Goal: Task Accomplishment & Management: Manage account settings

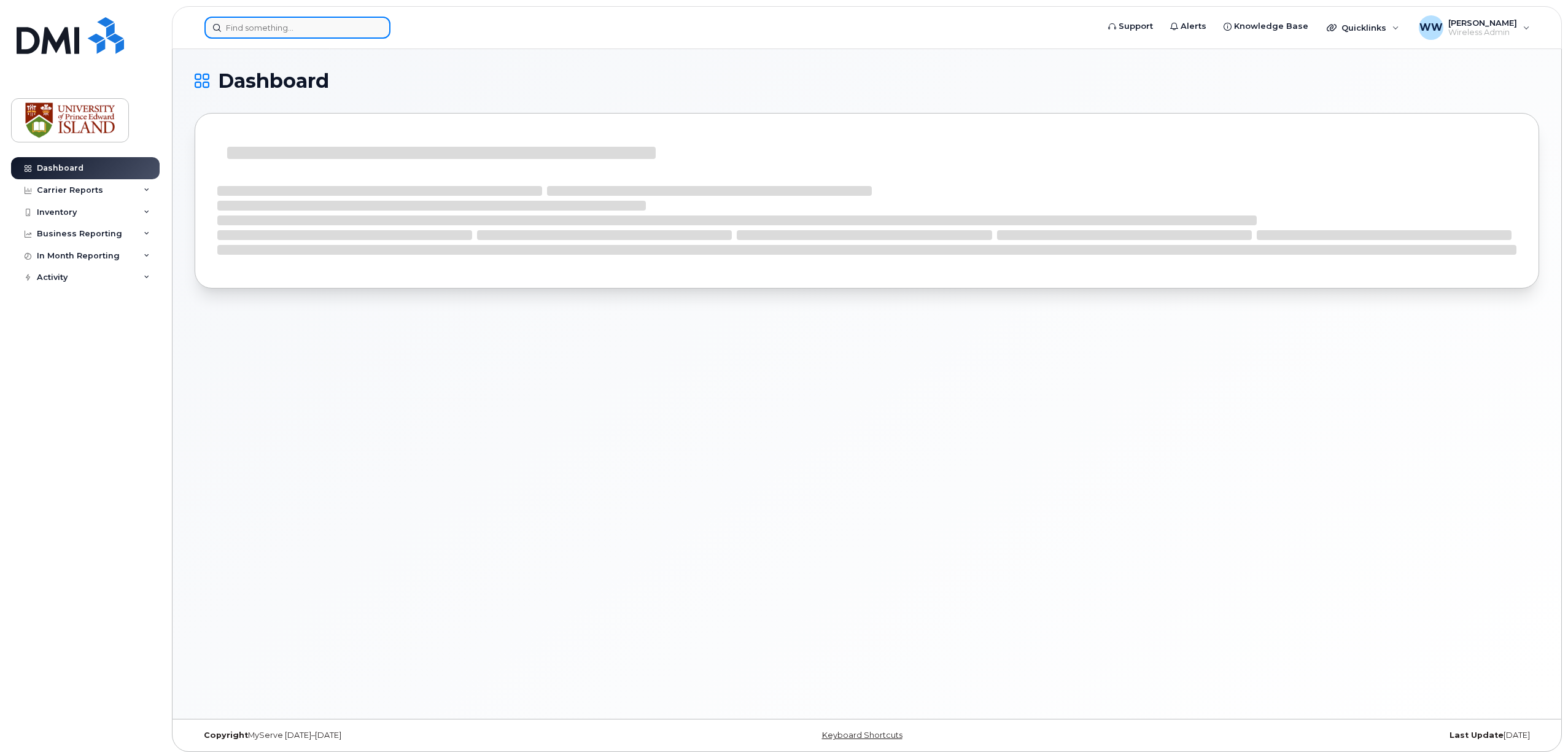
click at [275, 25] on input at bounding box center [296, 28] width 186 height 22
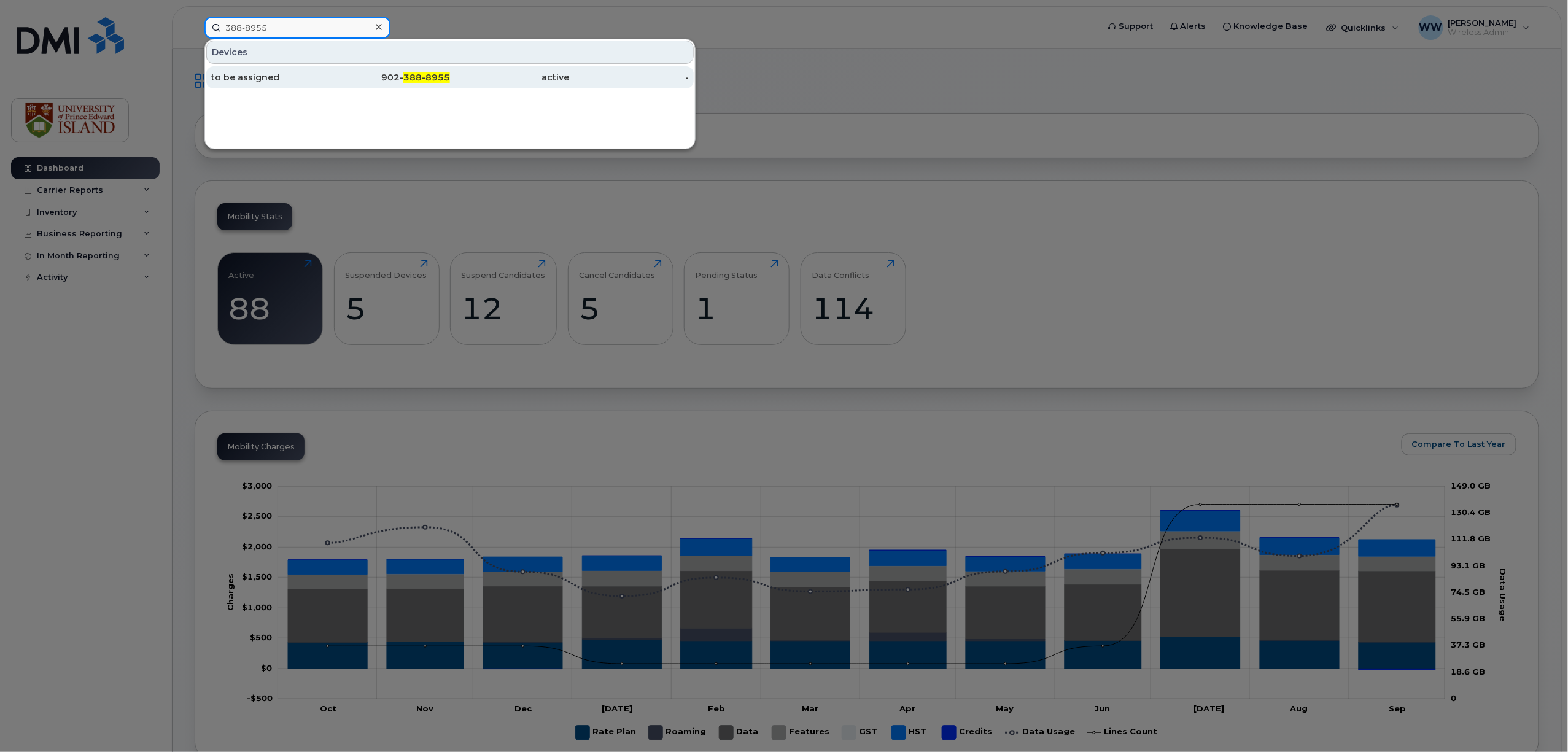
type input "388-8955"
click at [267, 78] on div "to be assigned" at bounding box center [271, 77] width 120 height 12
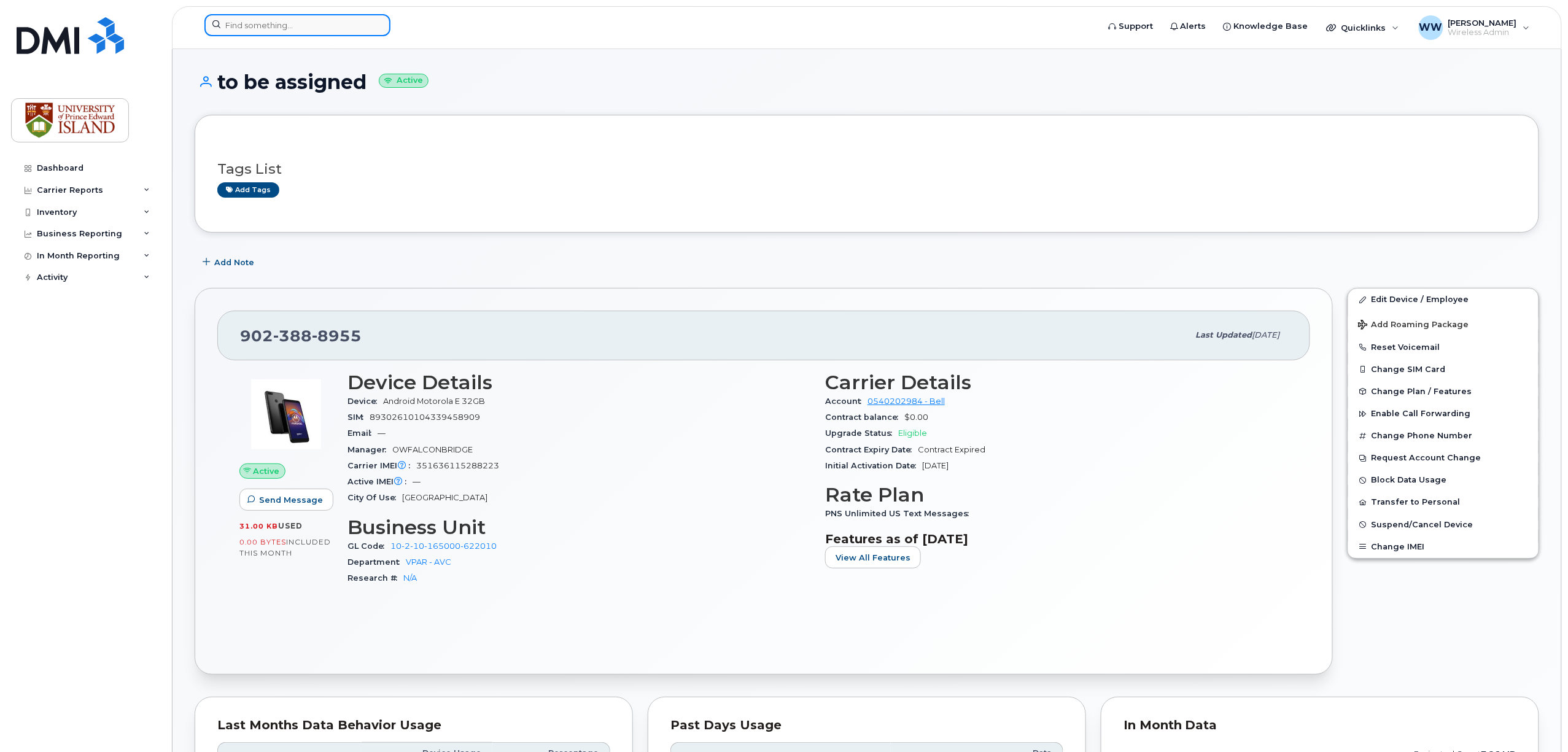
click at [245, 26] on input at bounding box center [296, 25] width 186 height 22
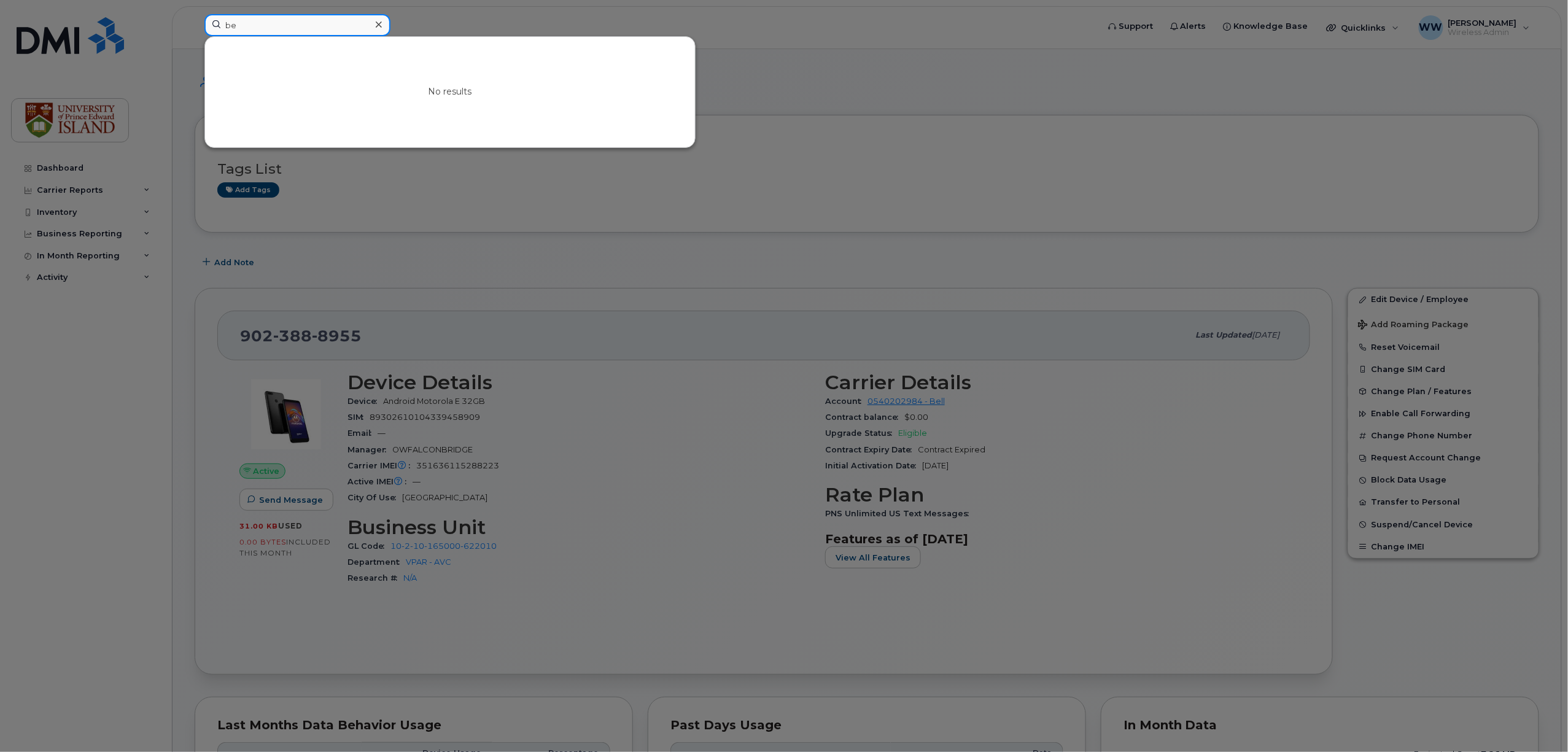
type input "b"
click at [291, 27] on input at bounding box center [296, 25] width 186 height 22
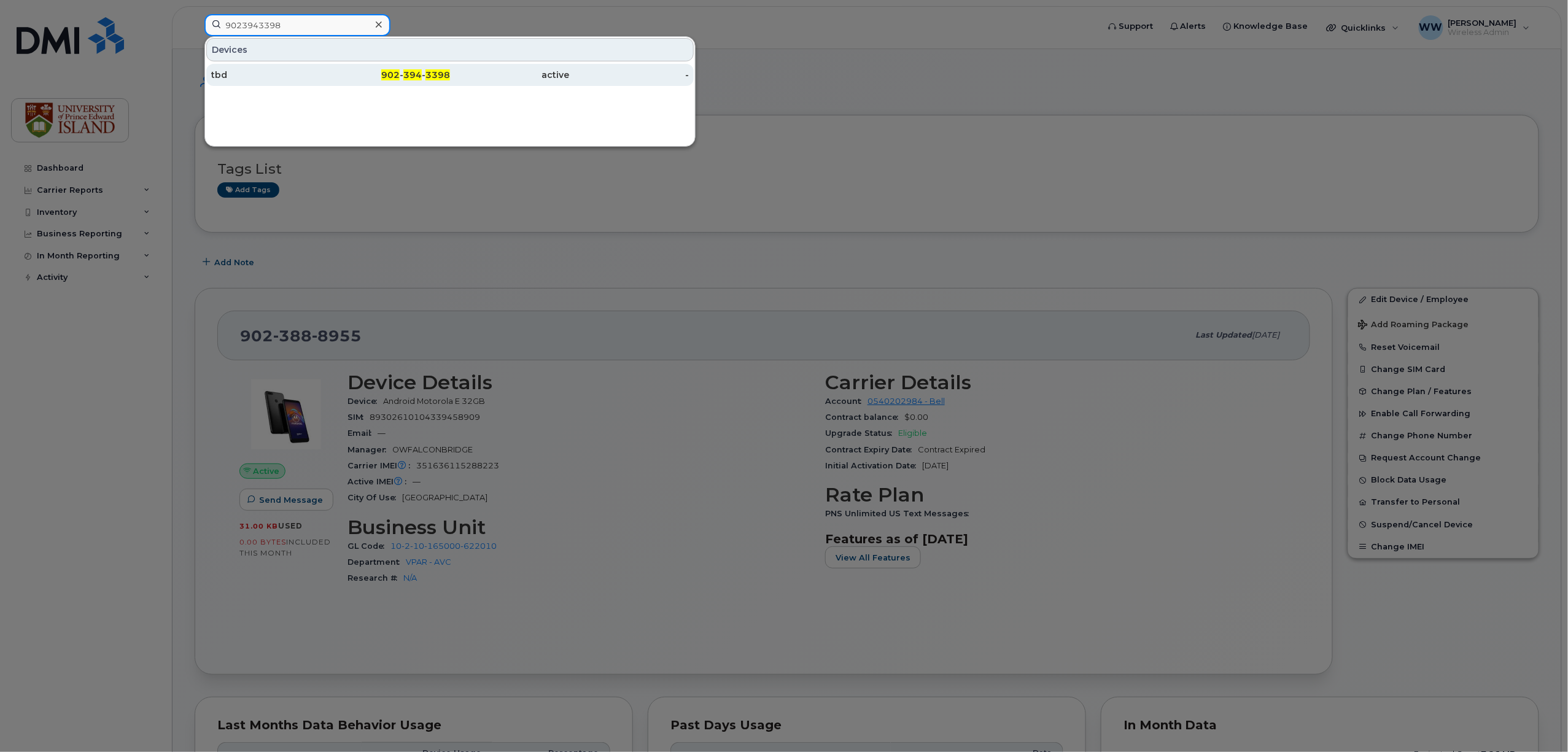
type input "9023943398"
click at [416, 79] on span "394" at bounding box center [413, 75] width 18 height 11
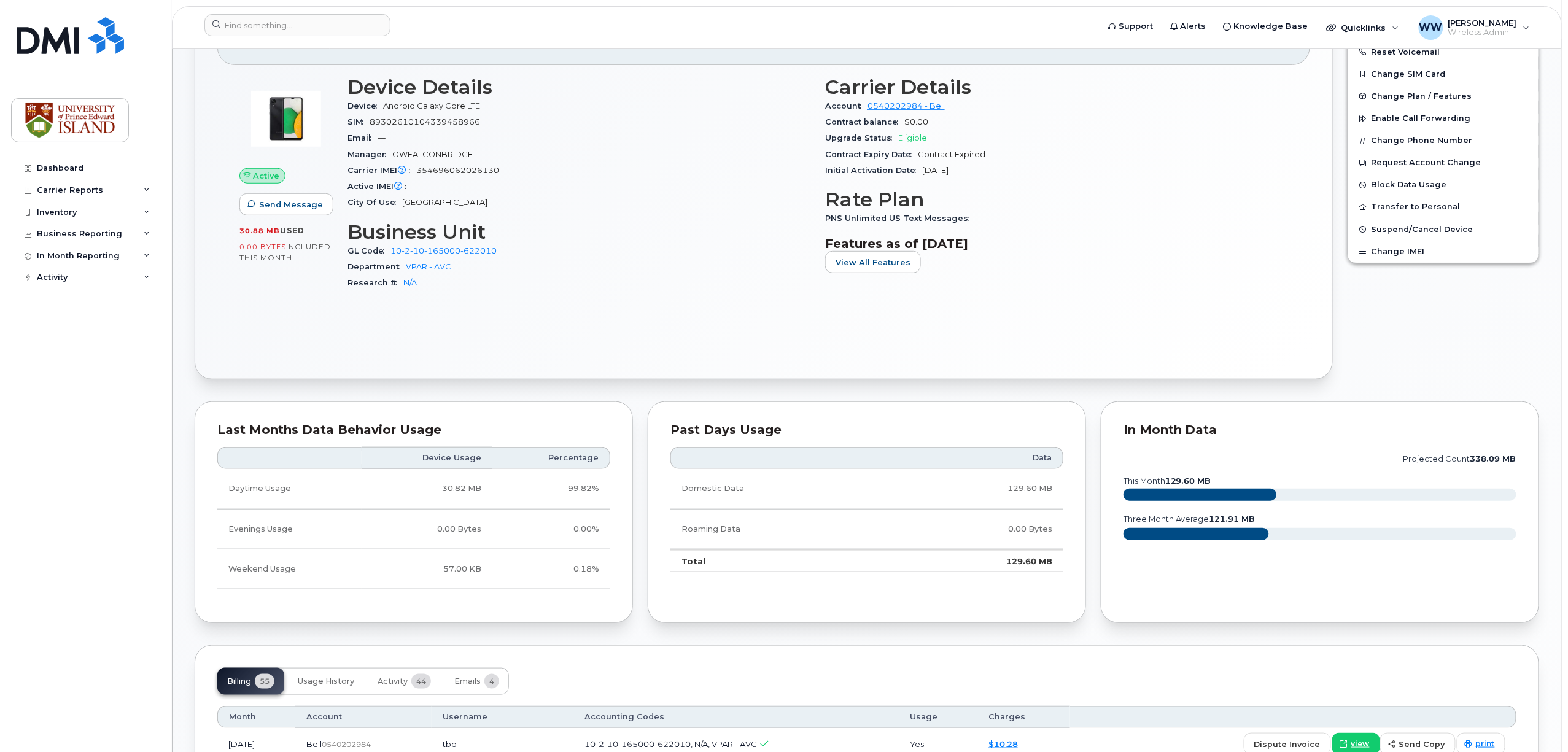
scroll to position [188, 0]
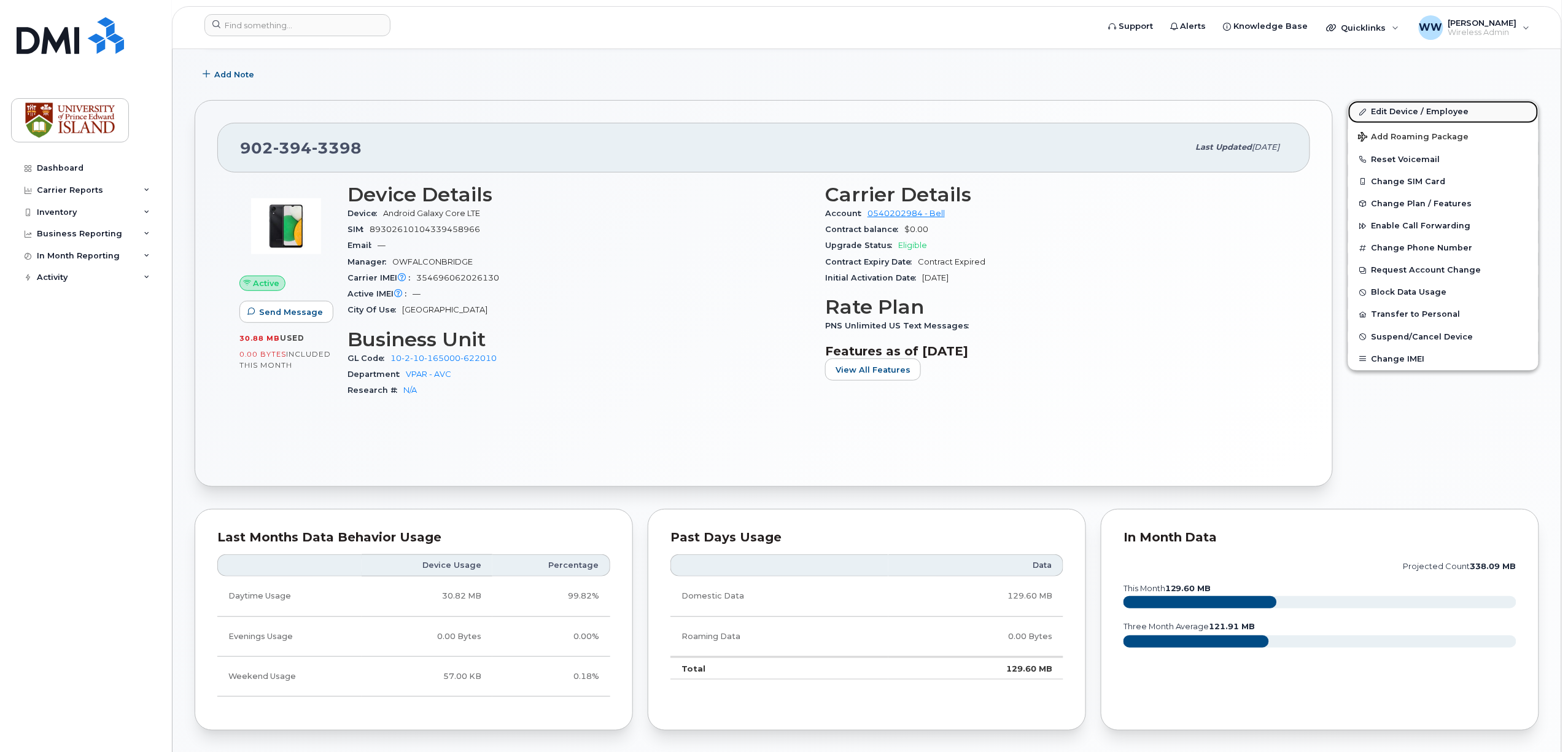
click at [1418, 111] on link "Edit Device / Employee" at bounding box center [1443, 112] width 190 height 22
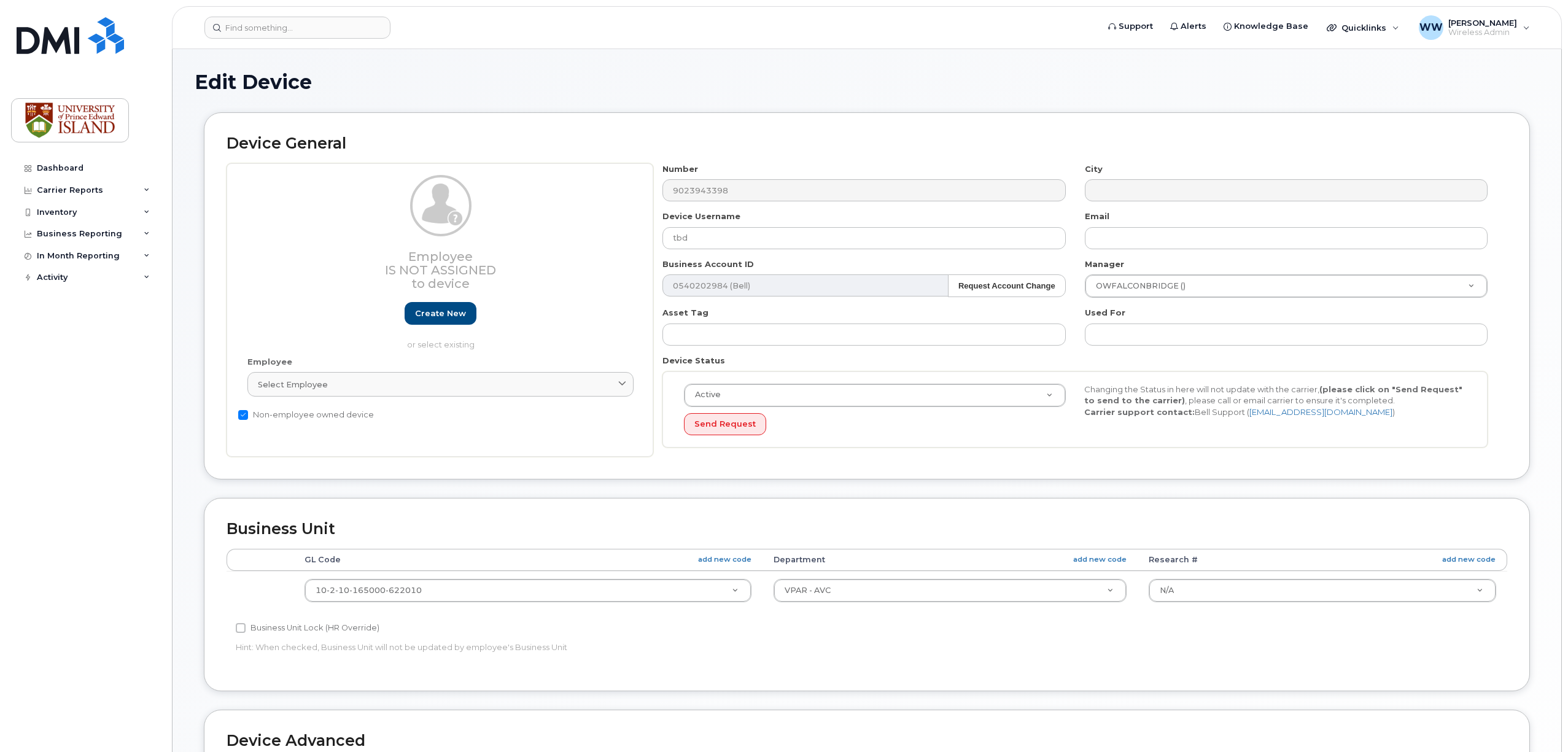
select select "2042298"
select select "2042284"
click at [324, 26] on input at bounding box center [296, 28] width 186 height 22
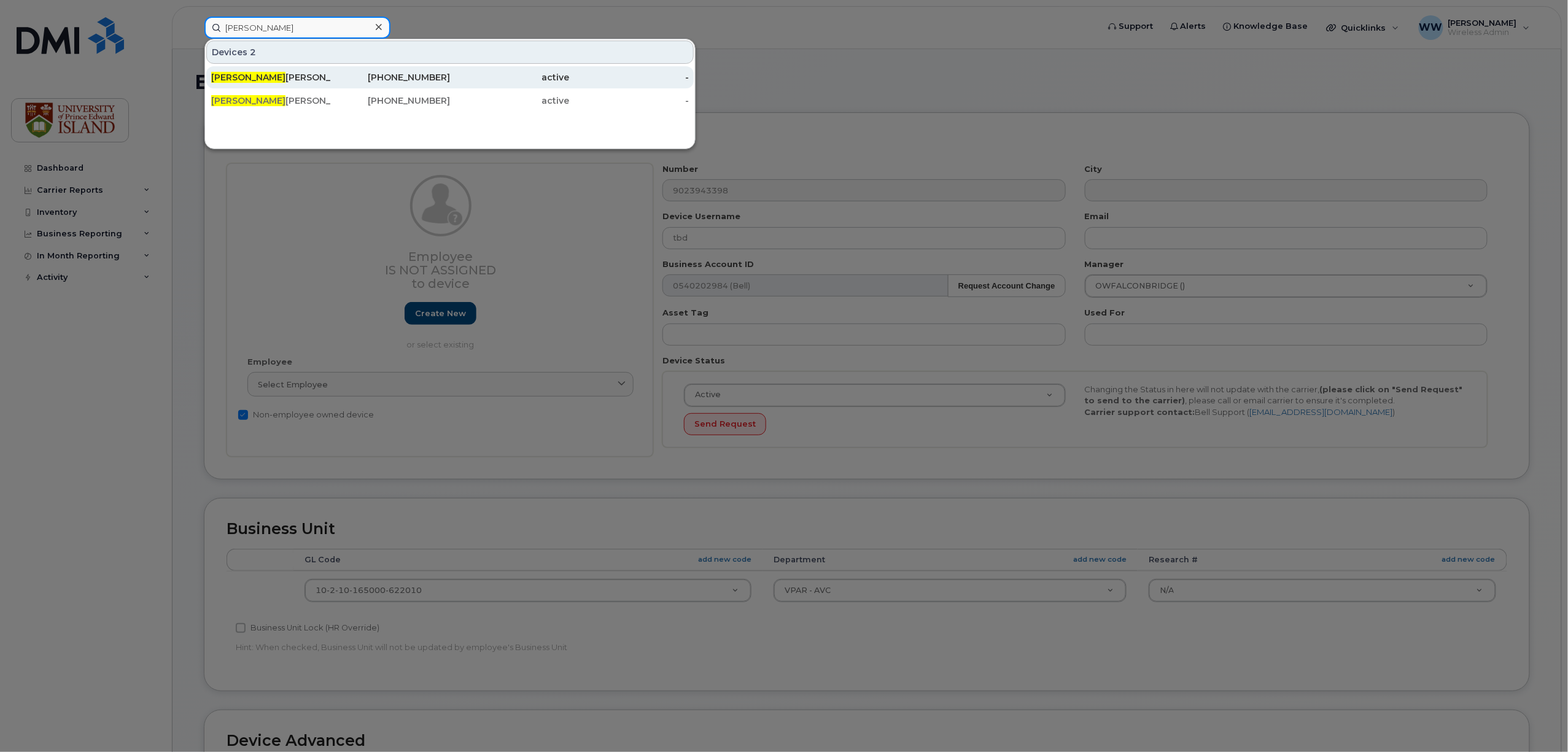
type input "julia"
click at [406, 83] on div "902-628-9668" at bounding box center [391, 77] width 120 height 12
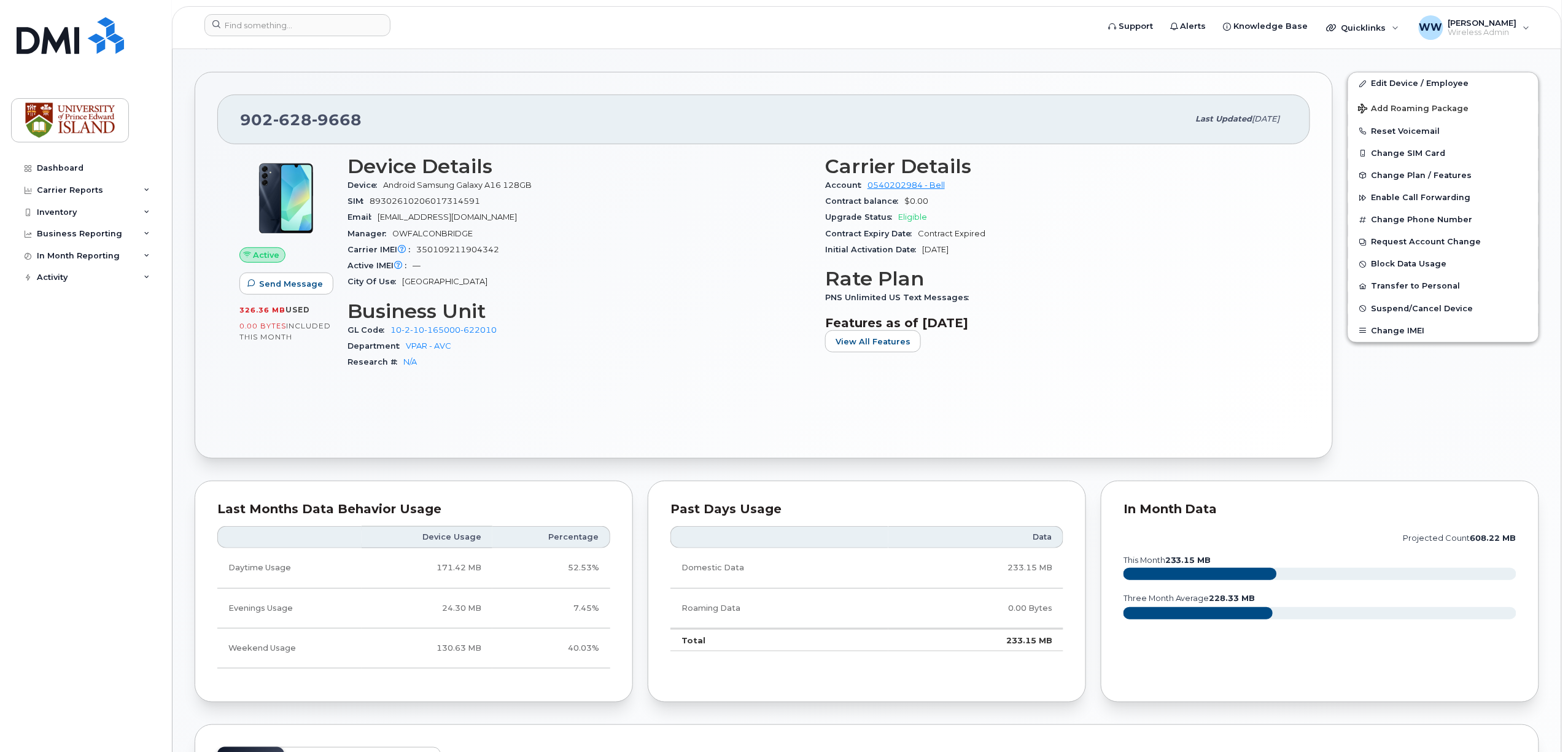
scroll to position [164, 0]
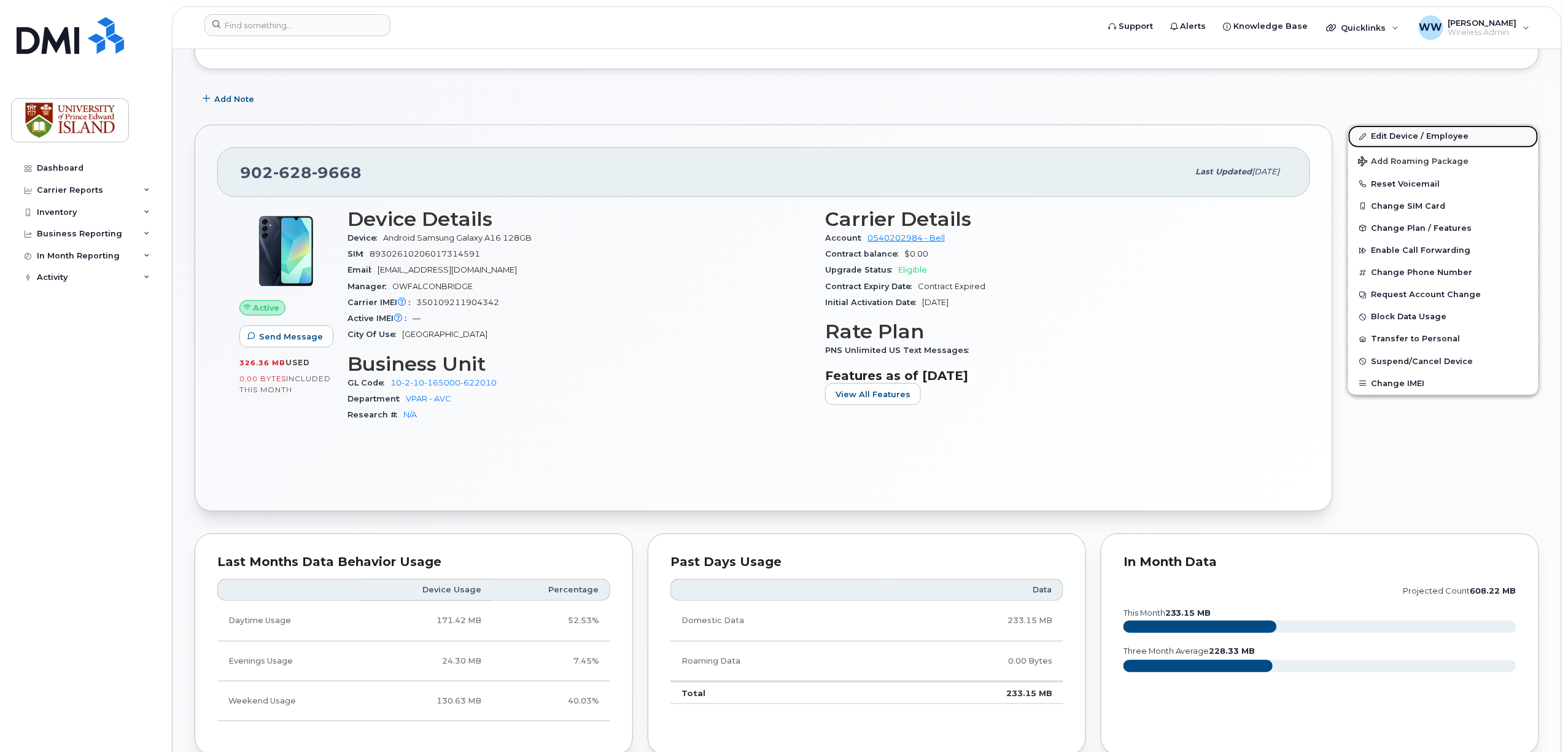
click at [1405, 140] on link "Edit Device / Employee" at bounding box center [1443, 137] width 190 height 22
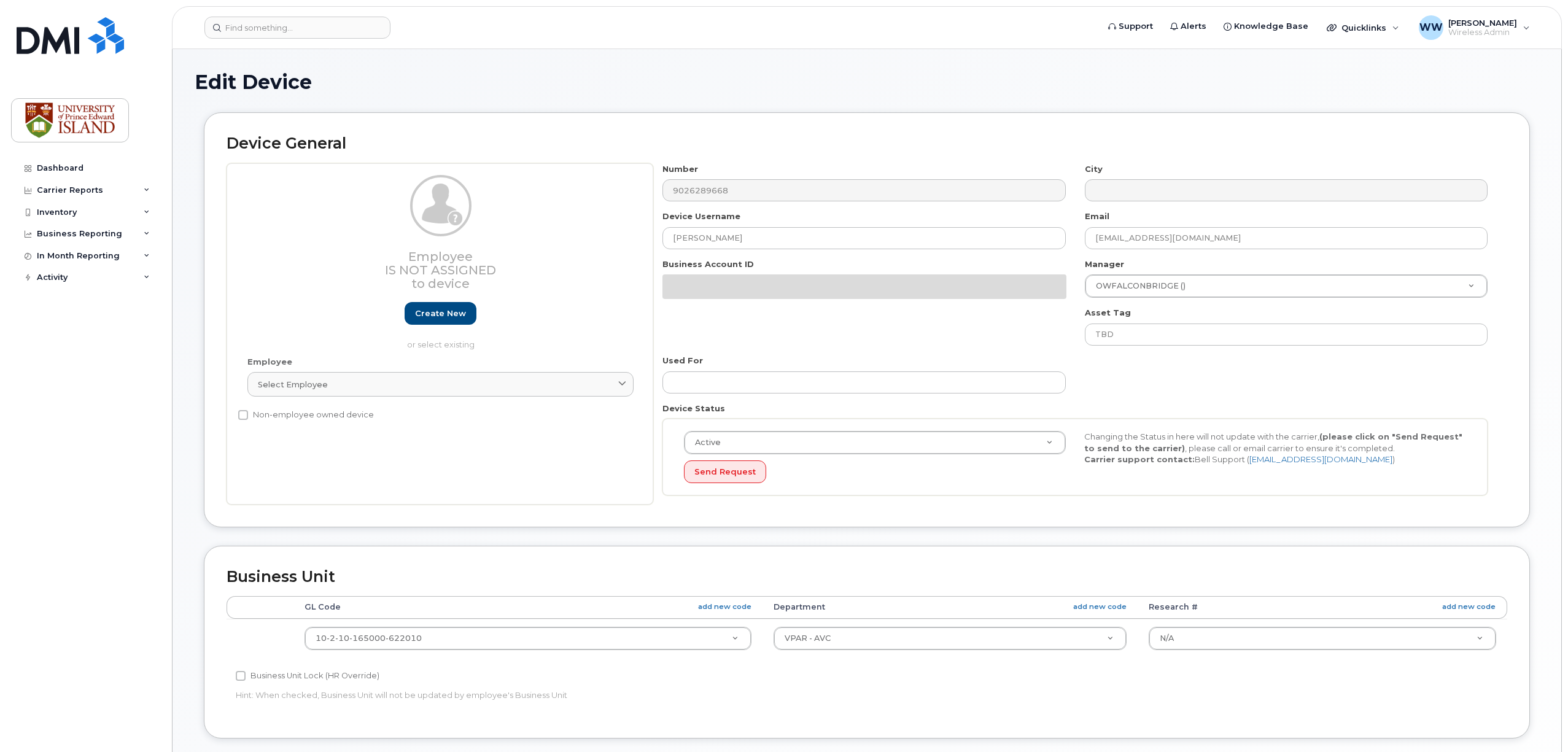
select select "2042298"
select select "2042284"
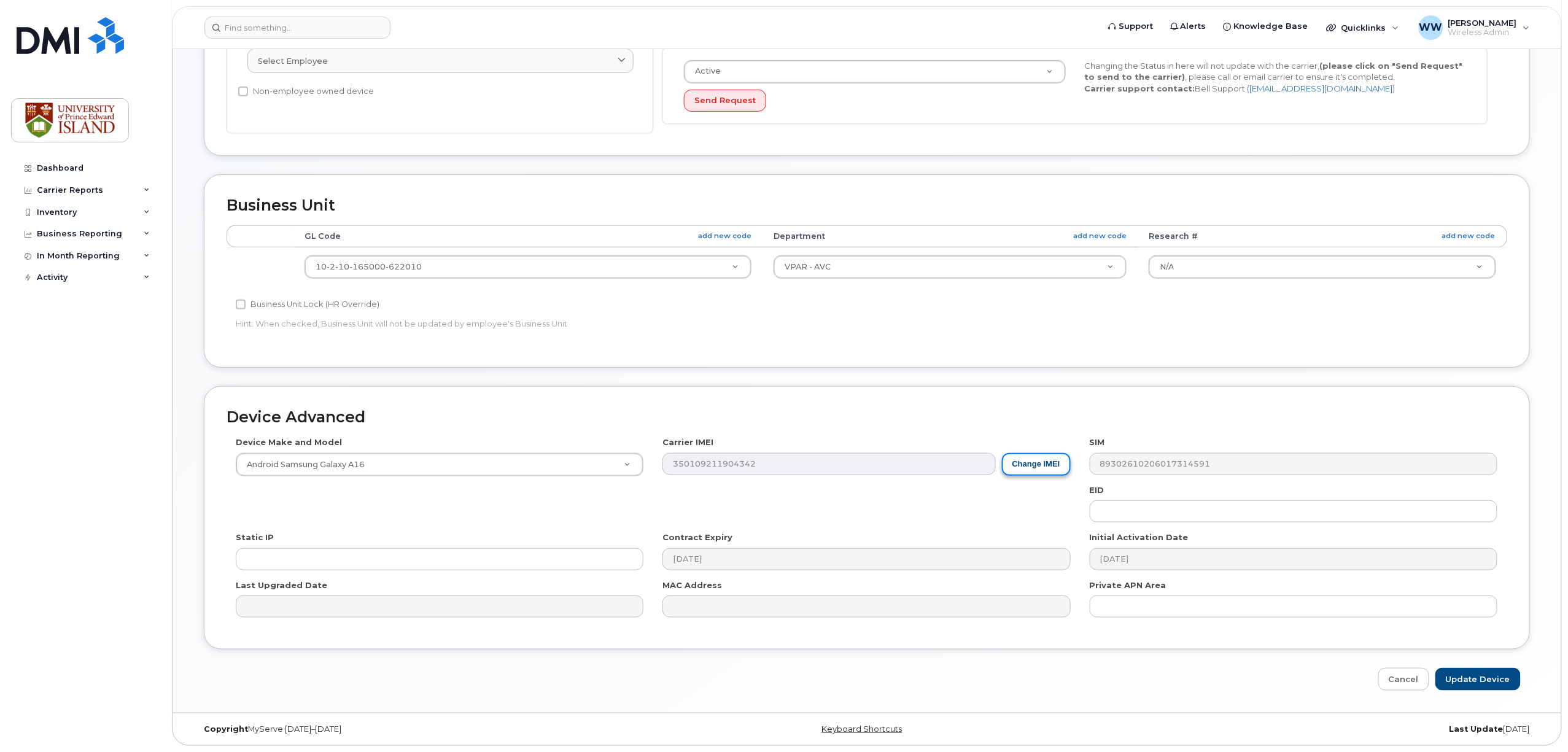
click at [1035, 465] on button "Change IMEI" at bounding box center [1036, 465] width 68 height 23
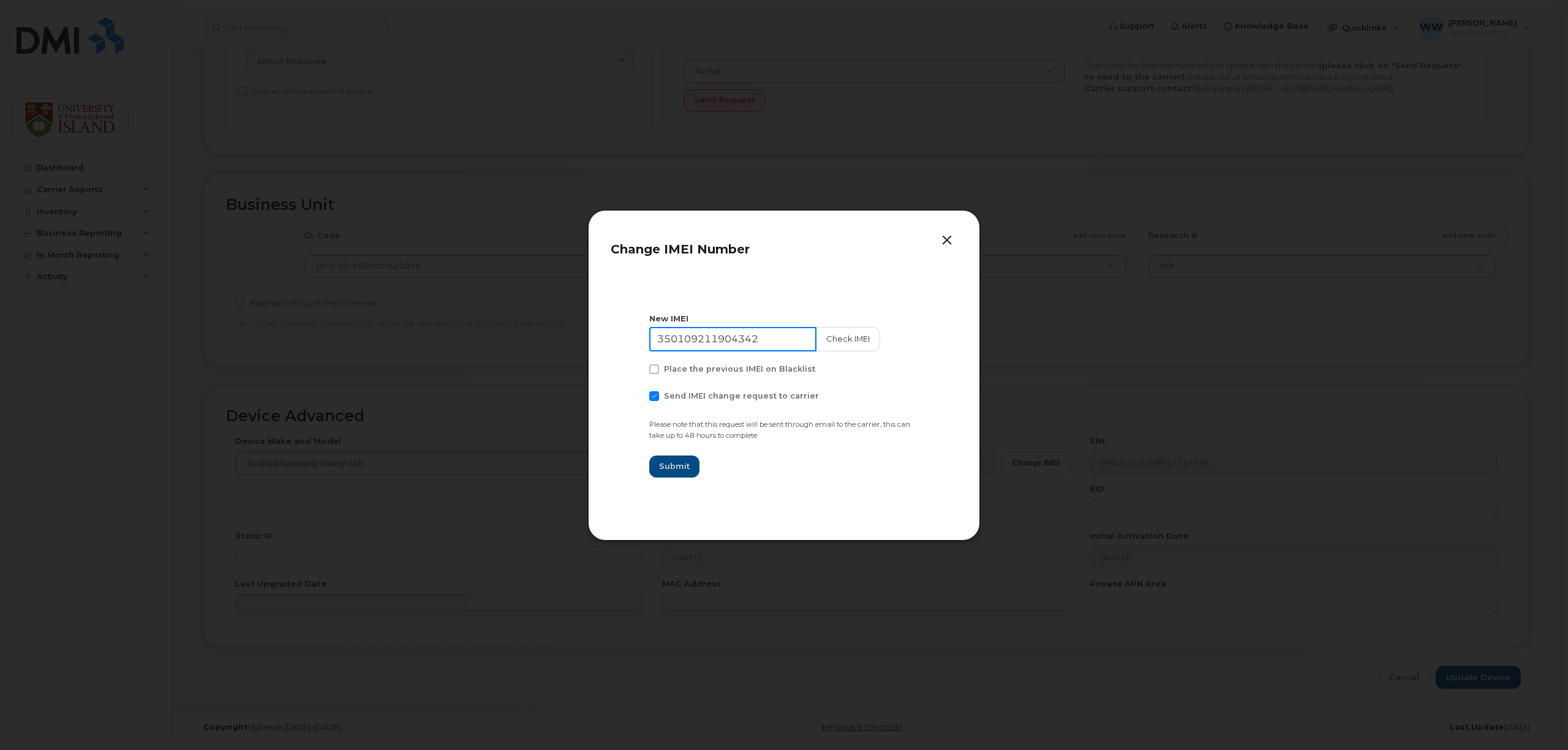
drag, startPoint x: 763, startPoint y: 339, endPoint x: 614, endPoint y: 345, distance: 149.1
click at [614, 345] on section "New IMEI 350109211904342 Check IMEI Place the previous IMEI on Blacklist Send I…" at bounding box center [784, 396] width 346 height 245
click at [942, 232] on button "button" at bounding box center [947, 240] width 18 height 18
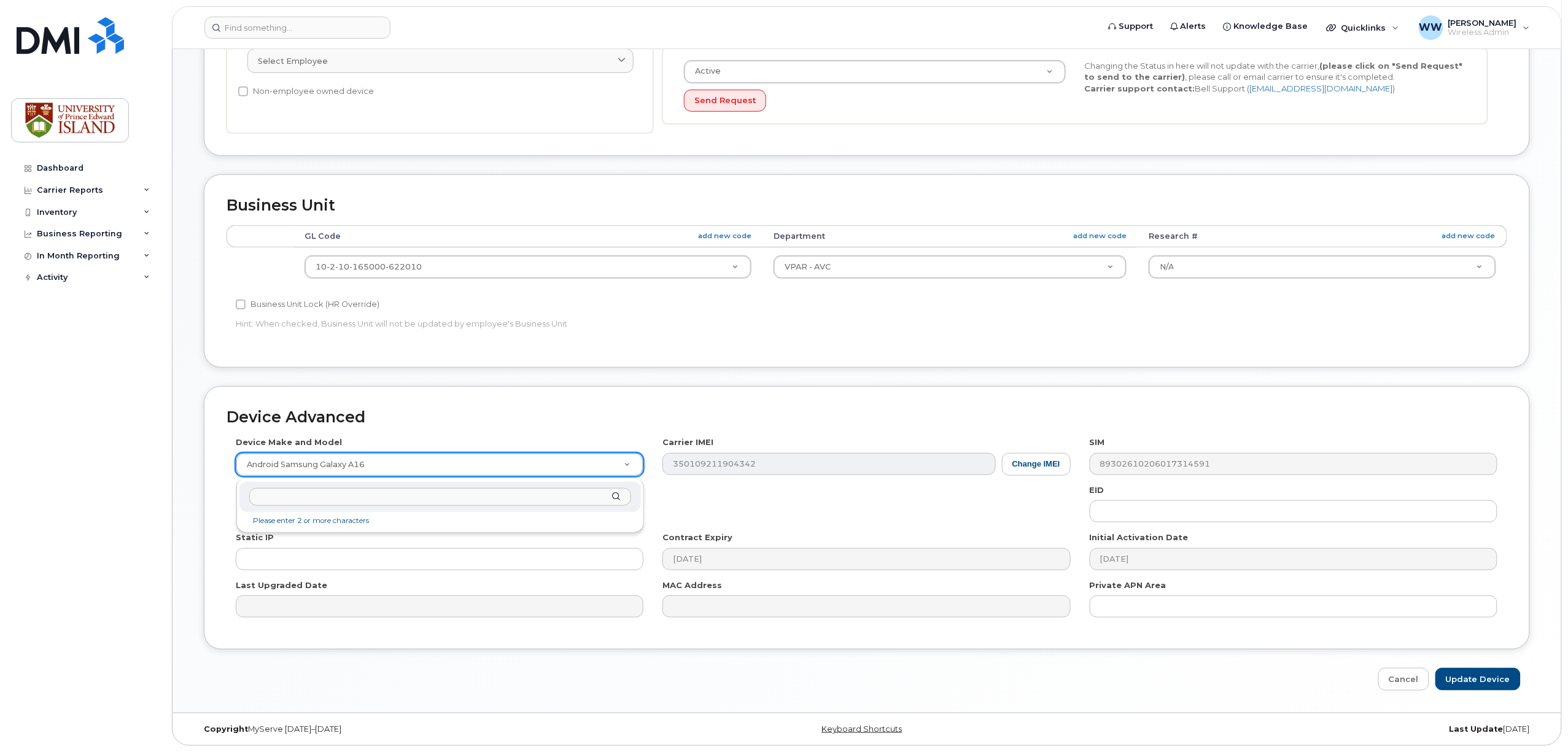
click at [389, 494] on input "text" at bounding box center [440, 497] width 382 height 18
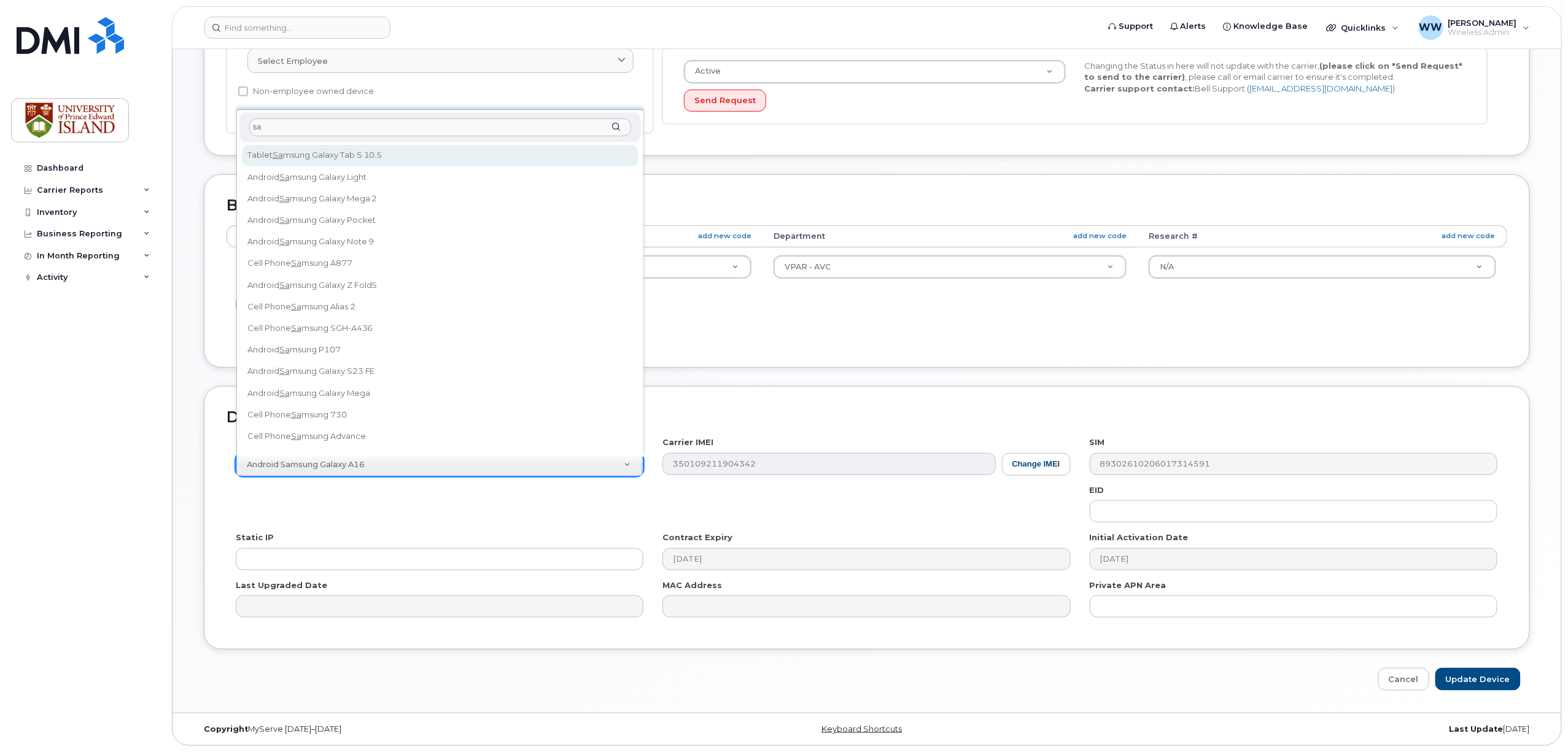
type input "s"
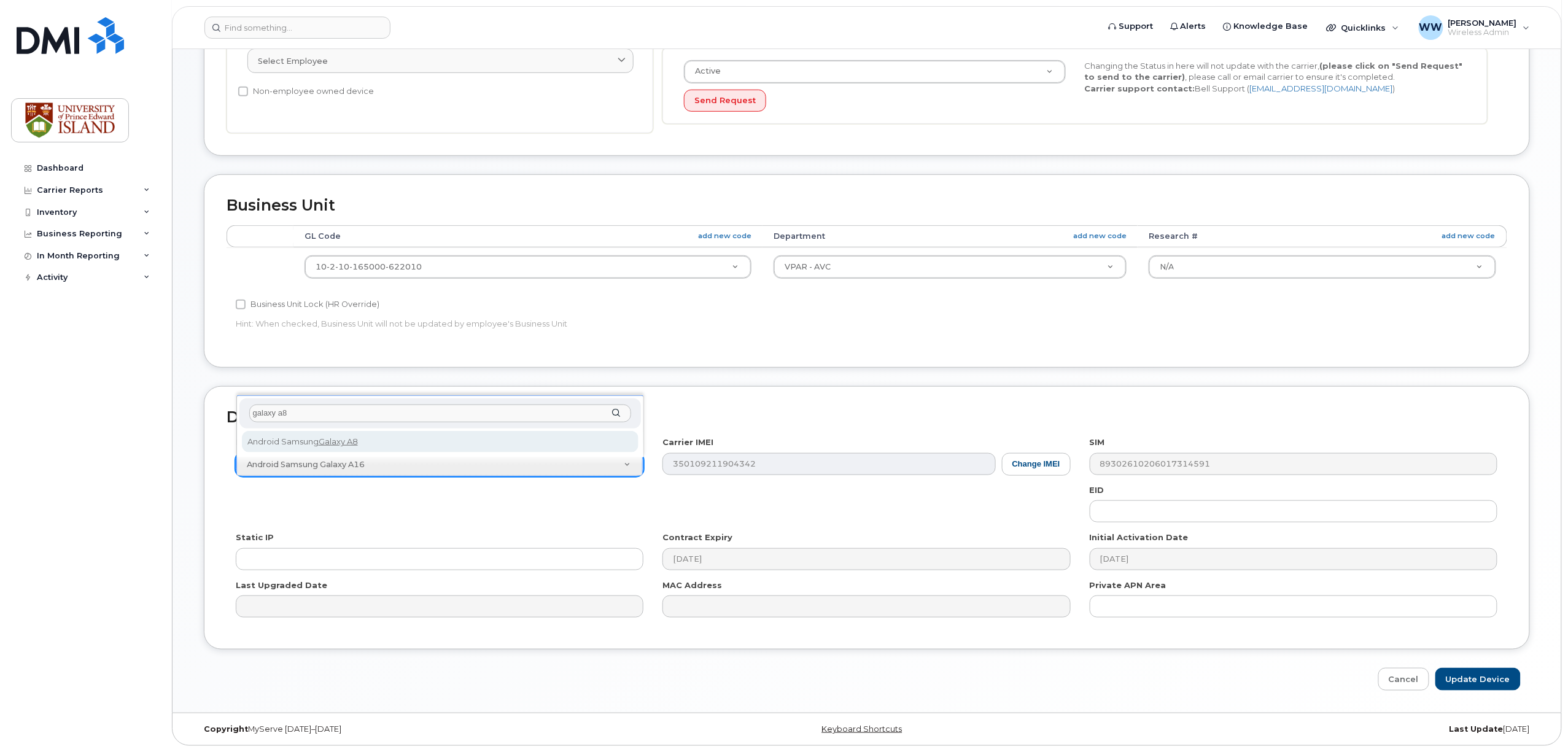
type input "galaxy a8"
select select "1533"
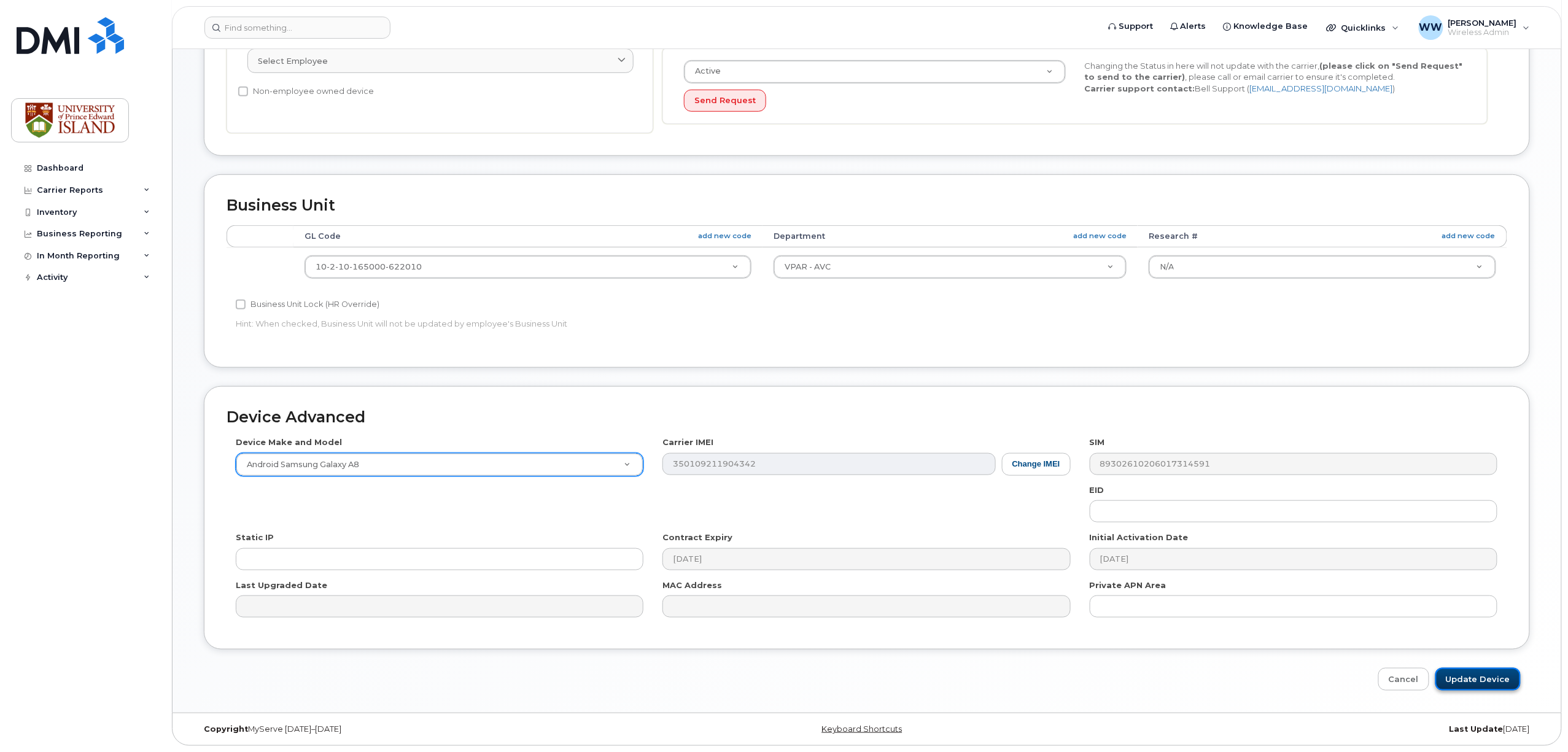
click at [1472, 674] on input "Update Device" at bounding box center [1478, 679] width 85 height 23
type input "Saving..."
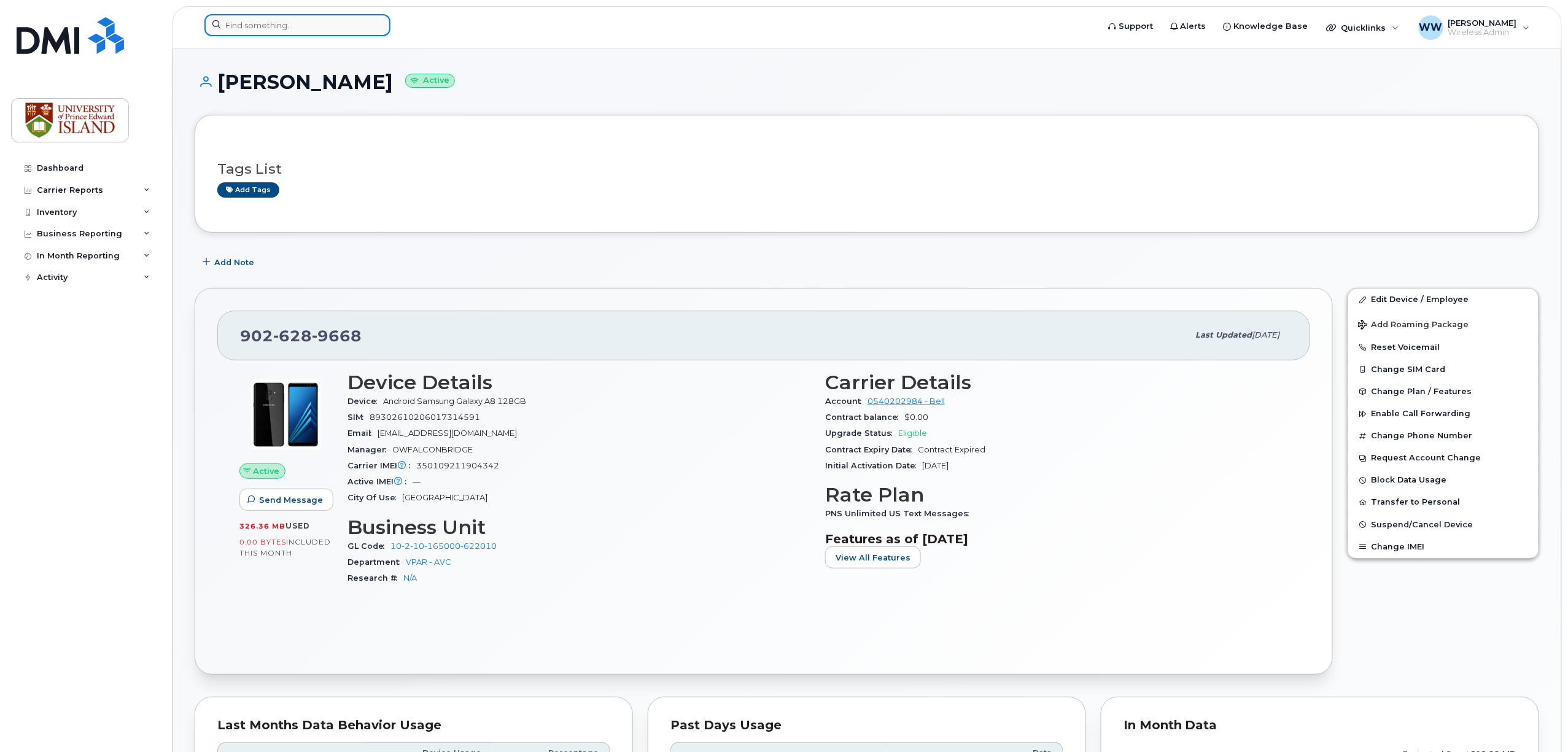
click at [320, 25] on input at bounding box center [296, 25] width 186 height 22
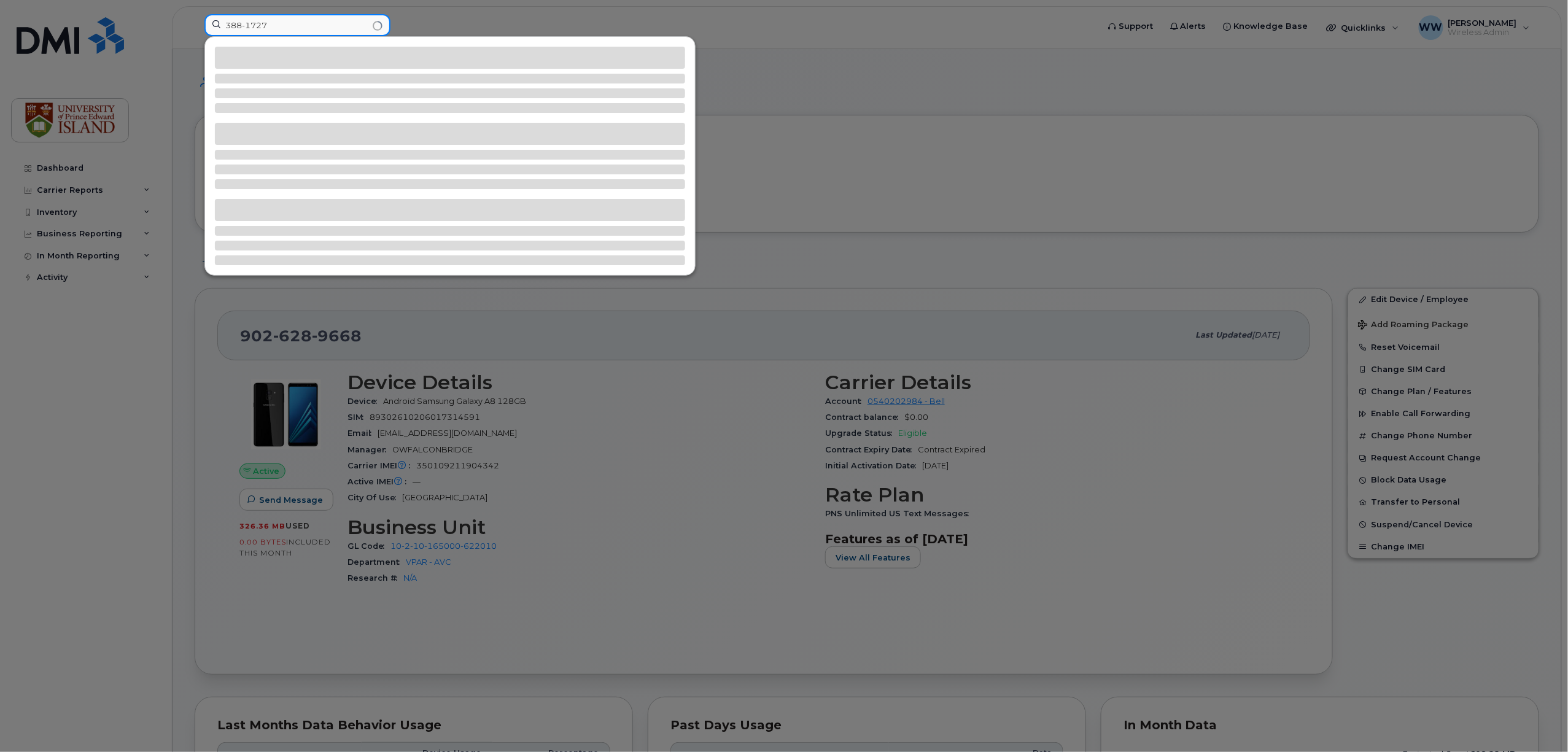
type input "388-1727"
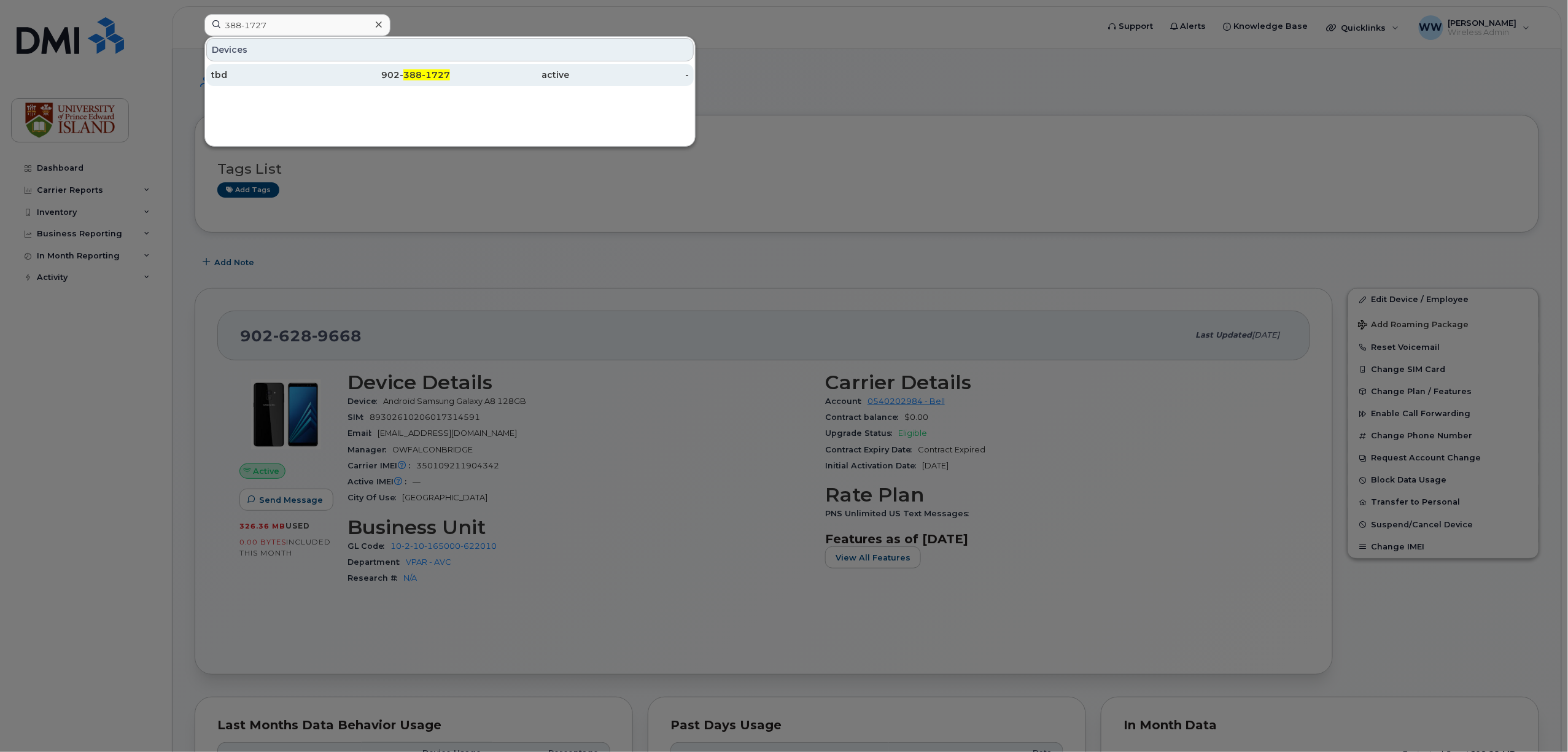
click at [400, 79] on div "902- 388-1727" at bounding box center [391, 74] width 120 height 12
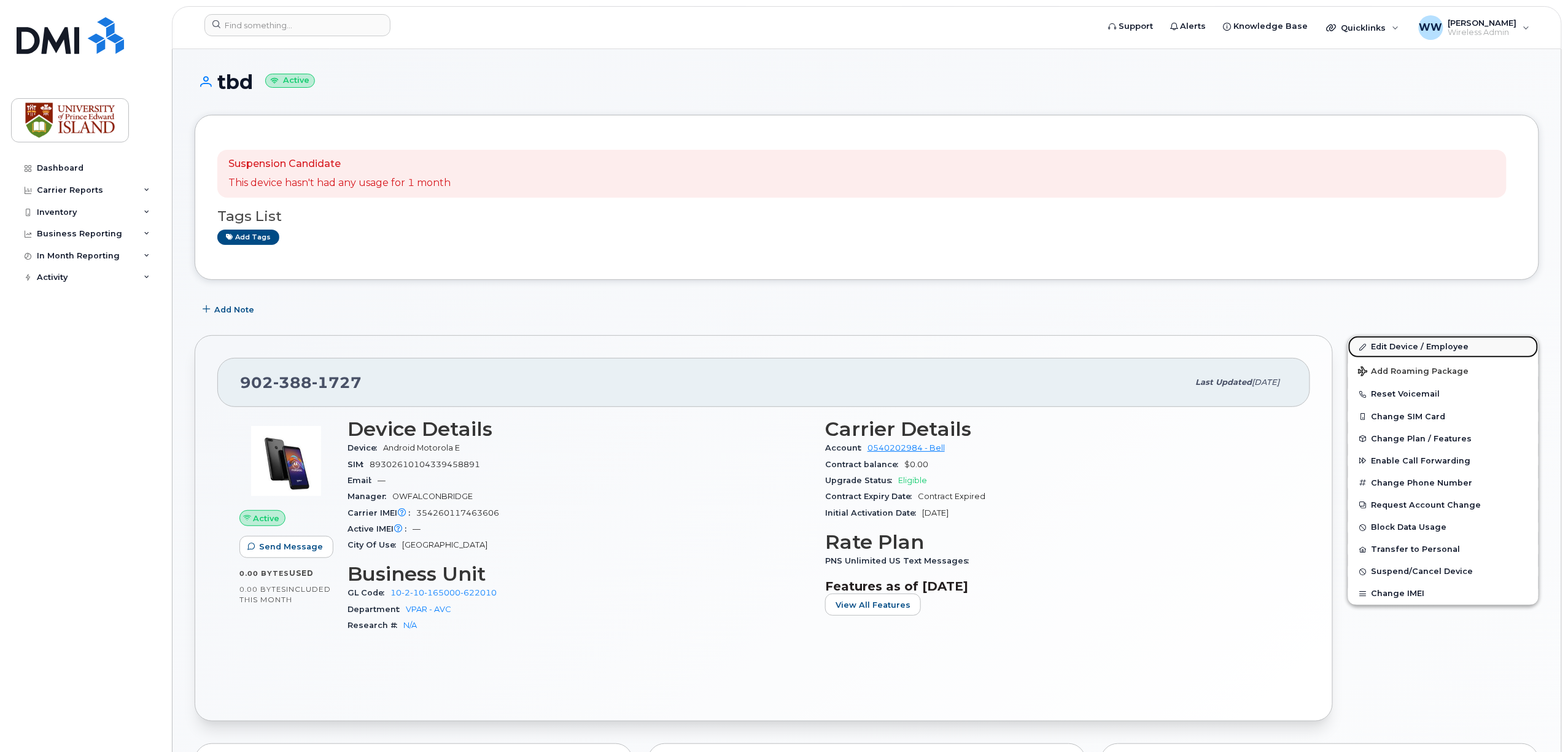
click at [1390, 349] on link "Edit Device / Employee" at bounding box center [1443, 347] width 190 height 22
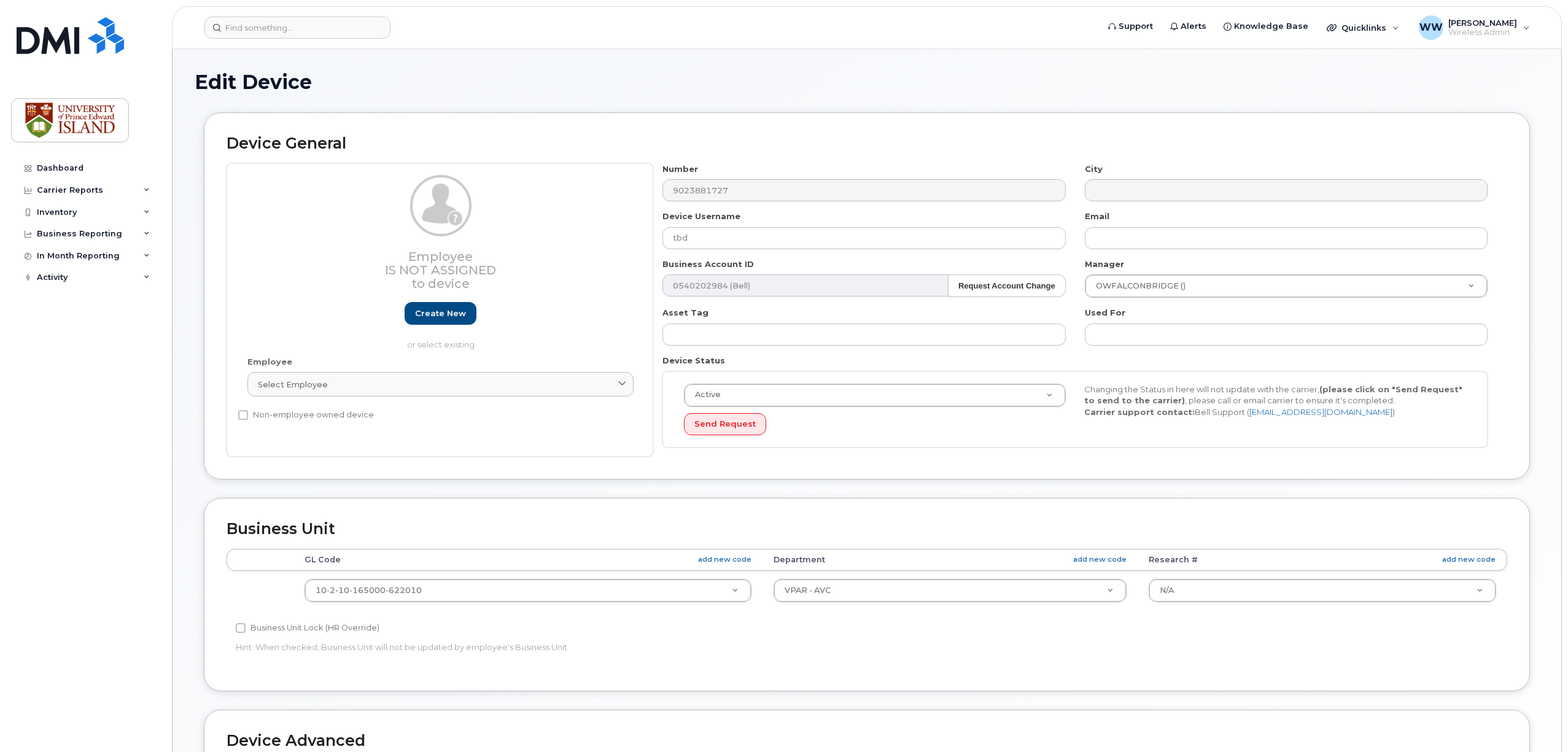
select select "2042298"
select select "2042284"
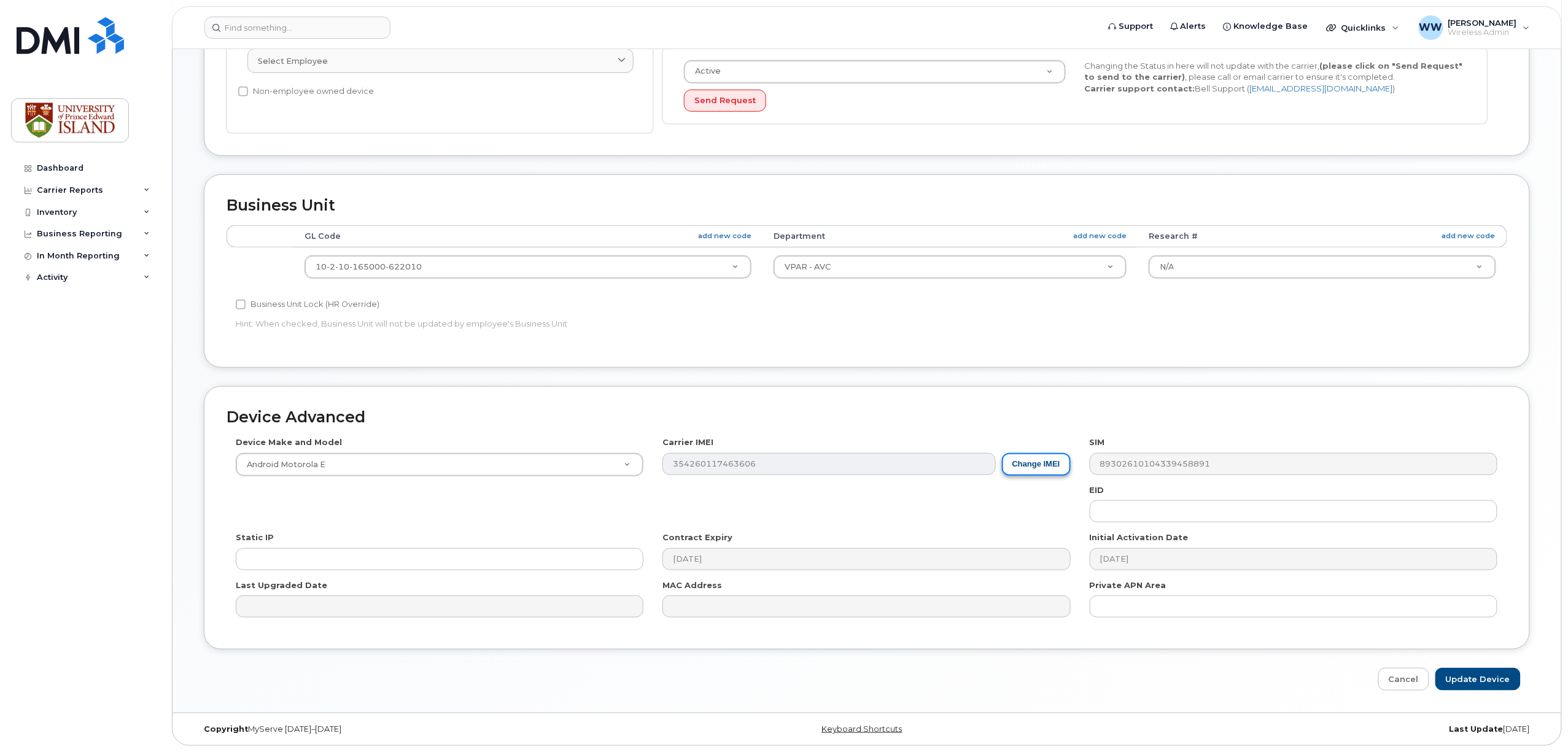
click at [1047, 465] on button "Change IMEI" at bounding box center [1036, 465] width 68 height 23
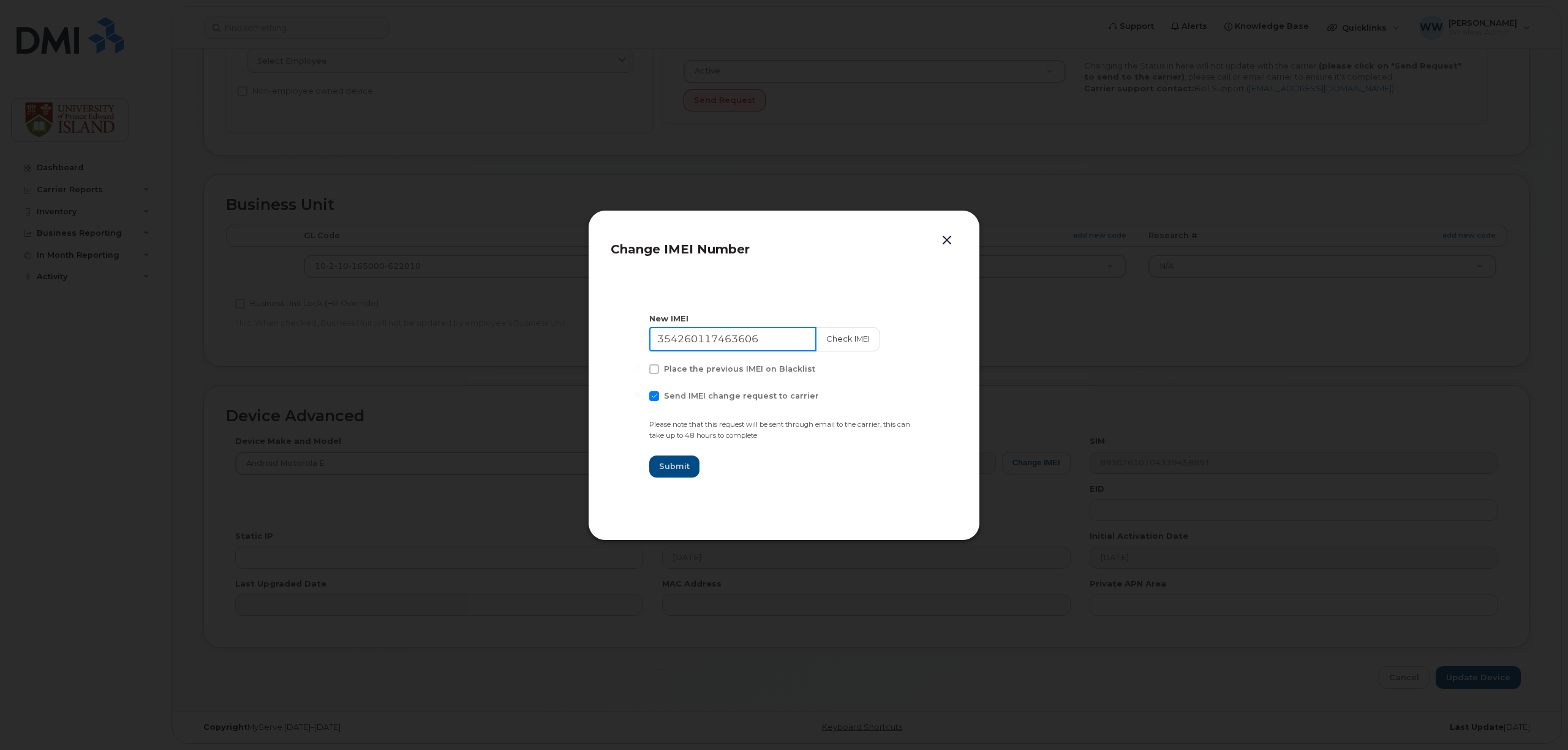
drag, startPoint x: 769, startPoint y: 334, endPoint x: 603, endPoint y: 332, distance: 166.0
click at [603, 332] on div "Change IMEI Number New IMEI 354260117463606 Check IMEI Place the previous IMEI …" at bounding box center [784, 375] width 392 height 331
paste input "0109211904342"
type input "350109211904342"
click at [666, 474] on button "Submit" at bounding box center [674, 467] width 51 height 22
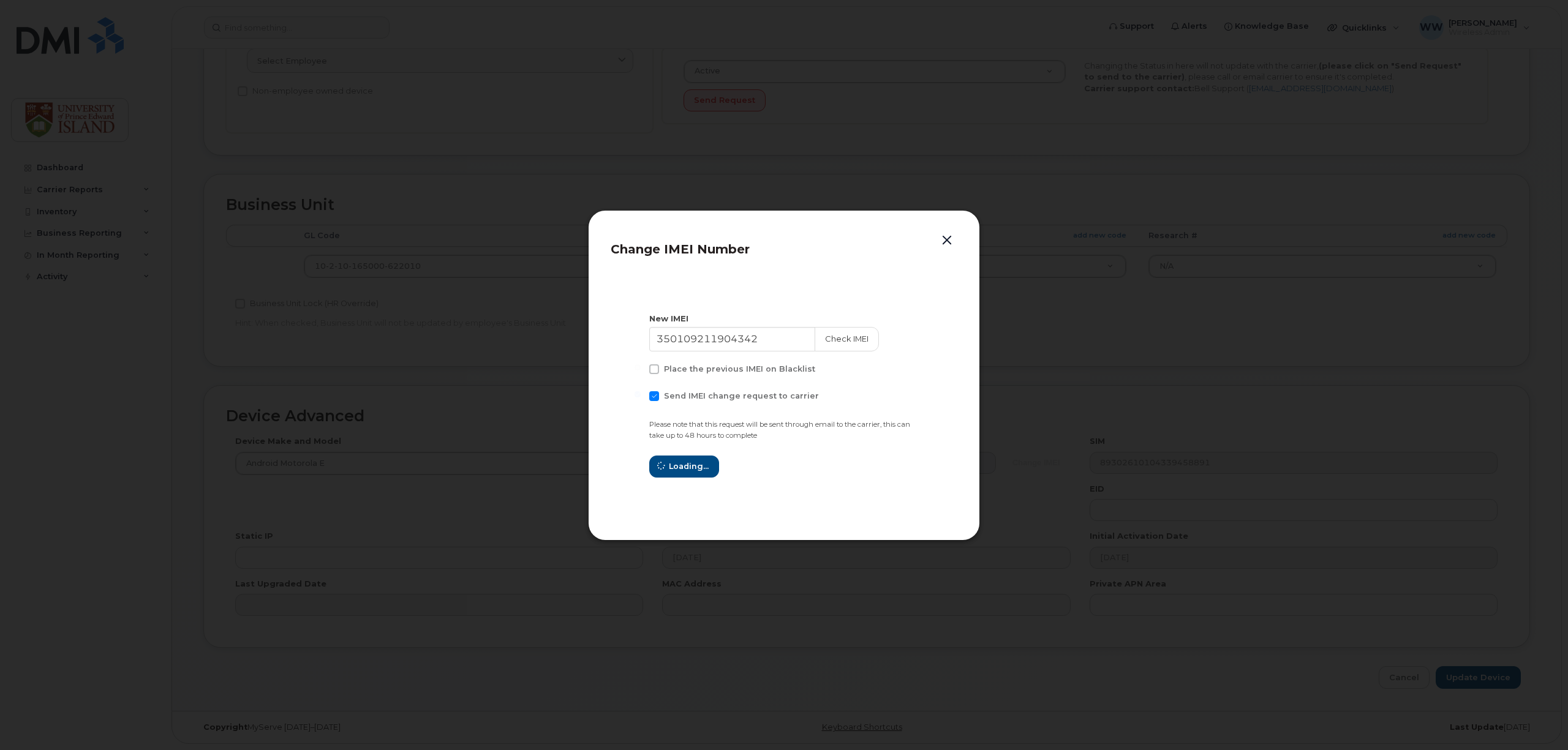
type input "350109211904342"
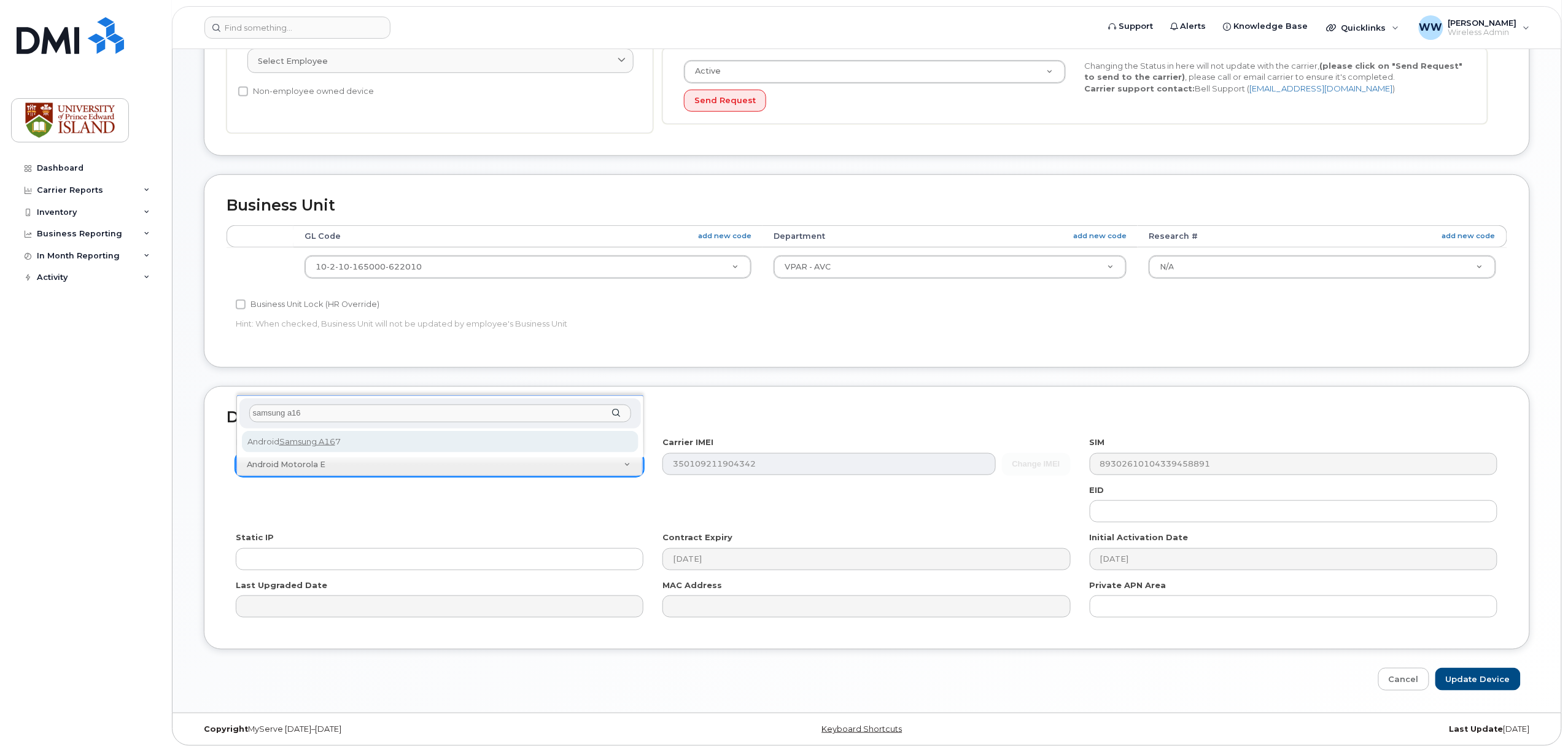
type input "samsung a16"
select select "1882"
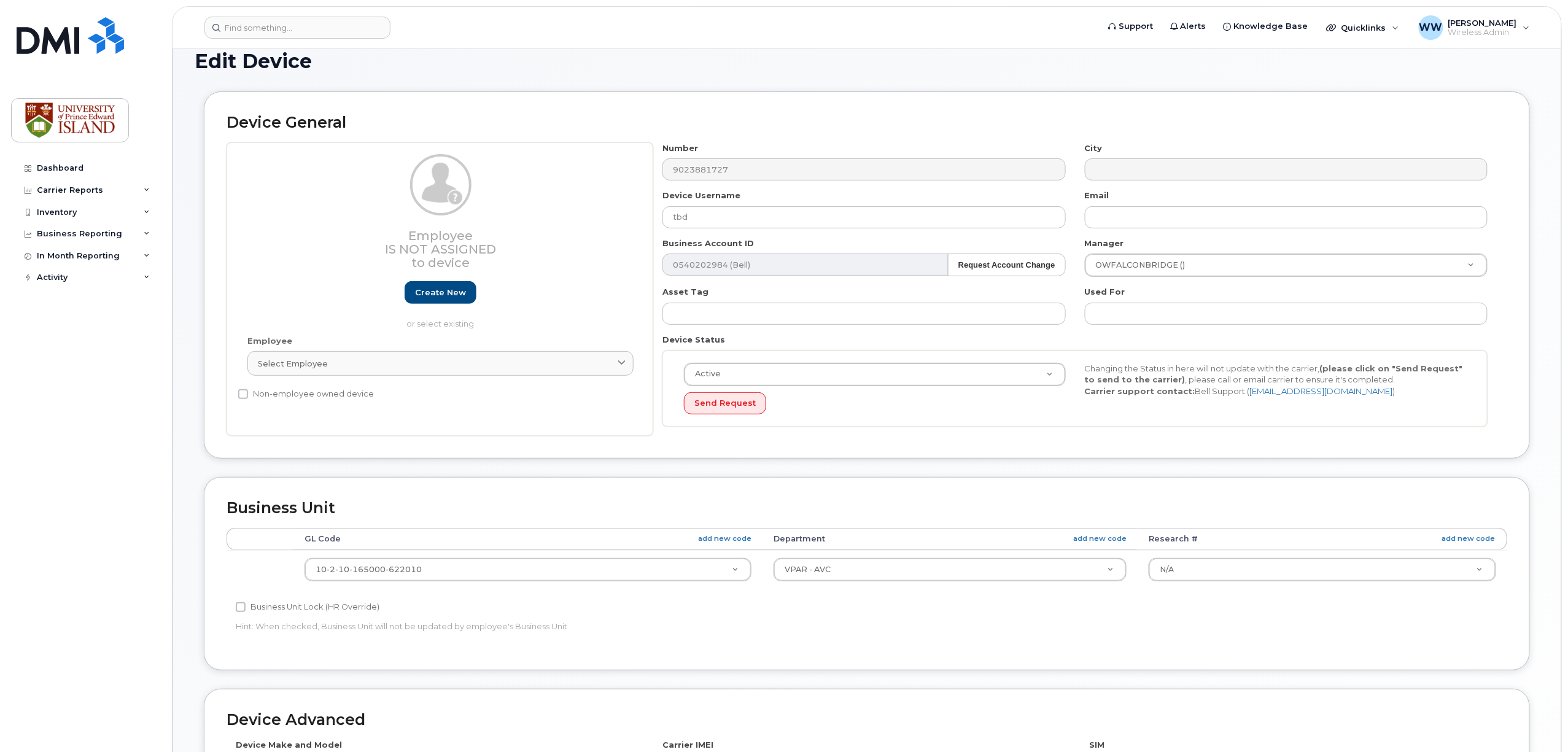
scroll to position [0, 0]
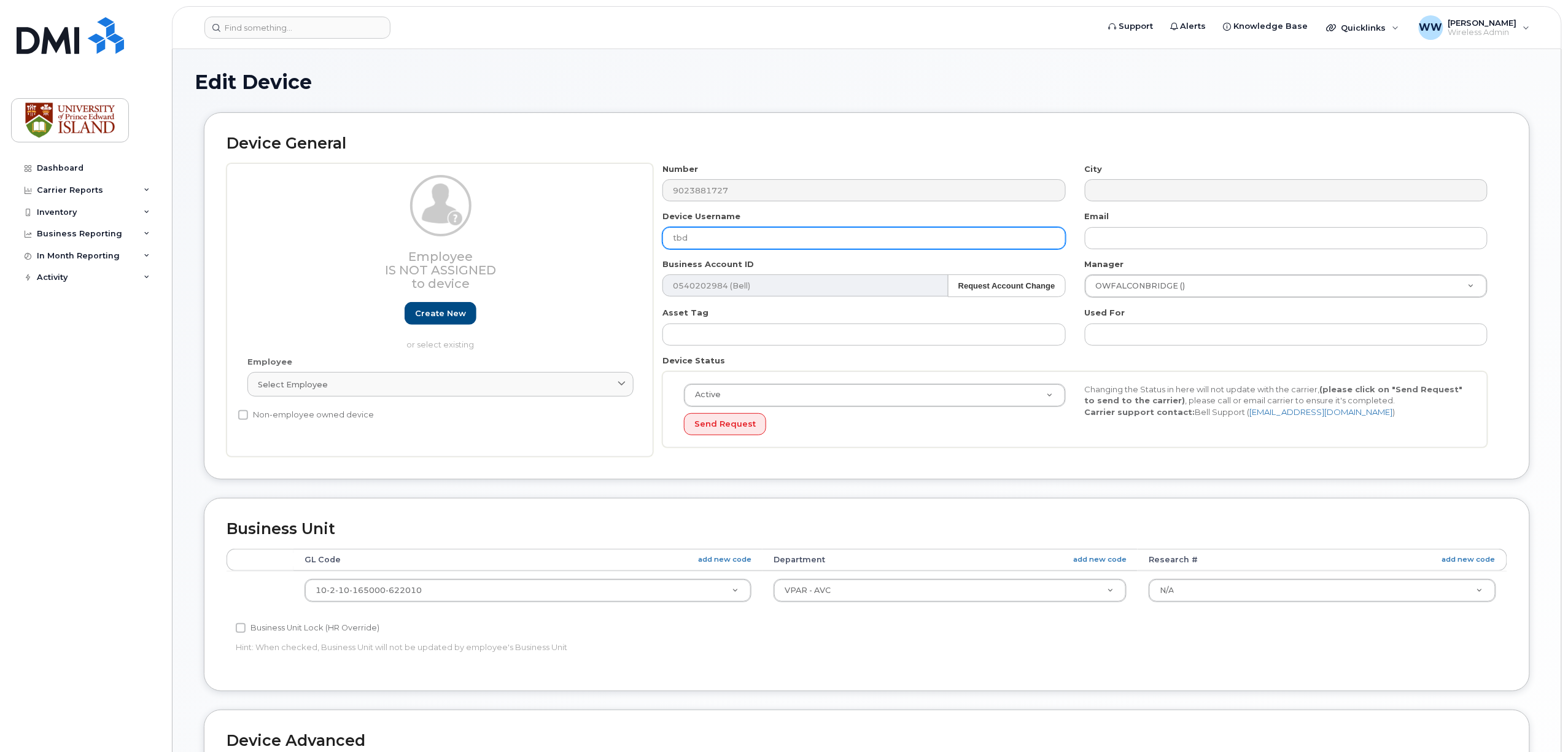
drag, startPoint x: 711, startPoint y: 236, endPoint x: 565, endPoint y: 235, distance: 146.0
click at [565, 235] on div "Employee Is not assigned to device Create new or select existing Employee Selec…" at bounding box center [866, 310] width 1281 height 294
type input "D"
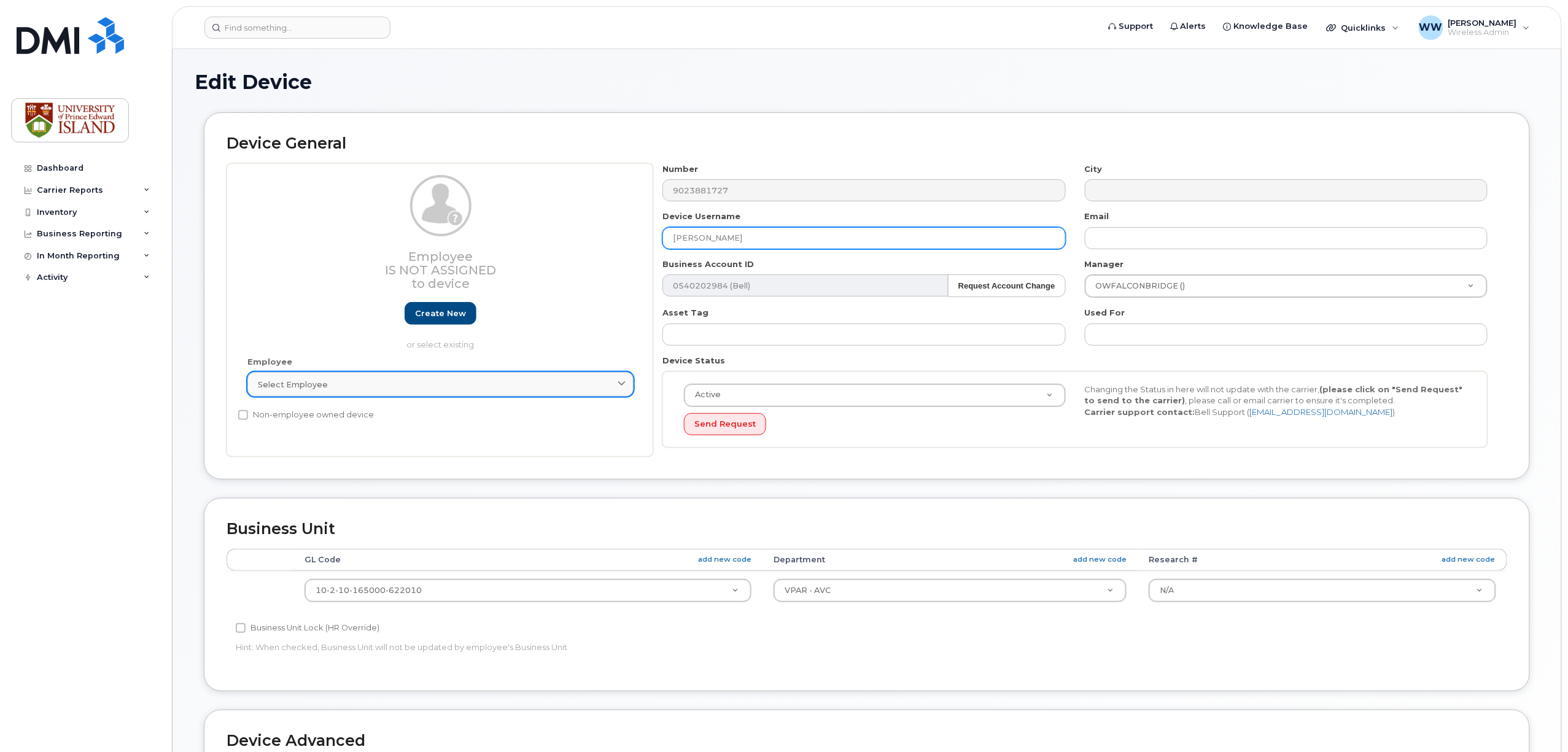
type input "[PERSON_NAME]"
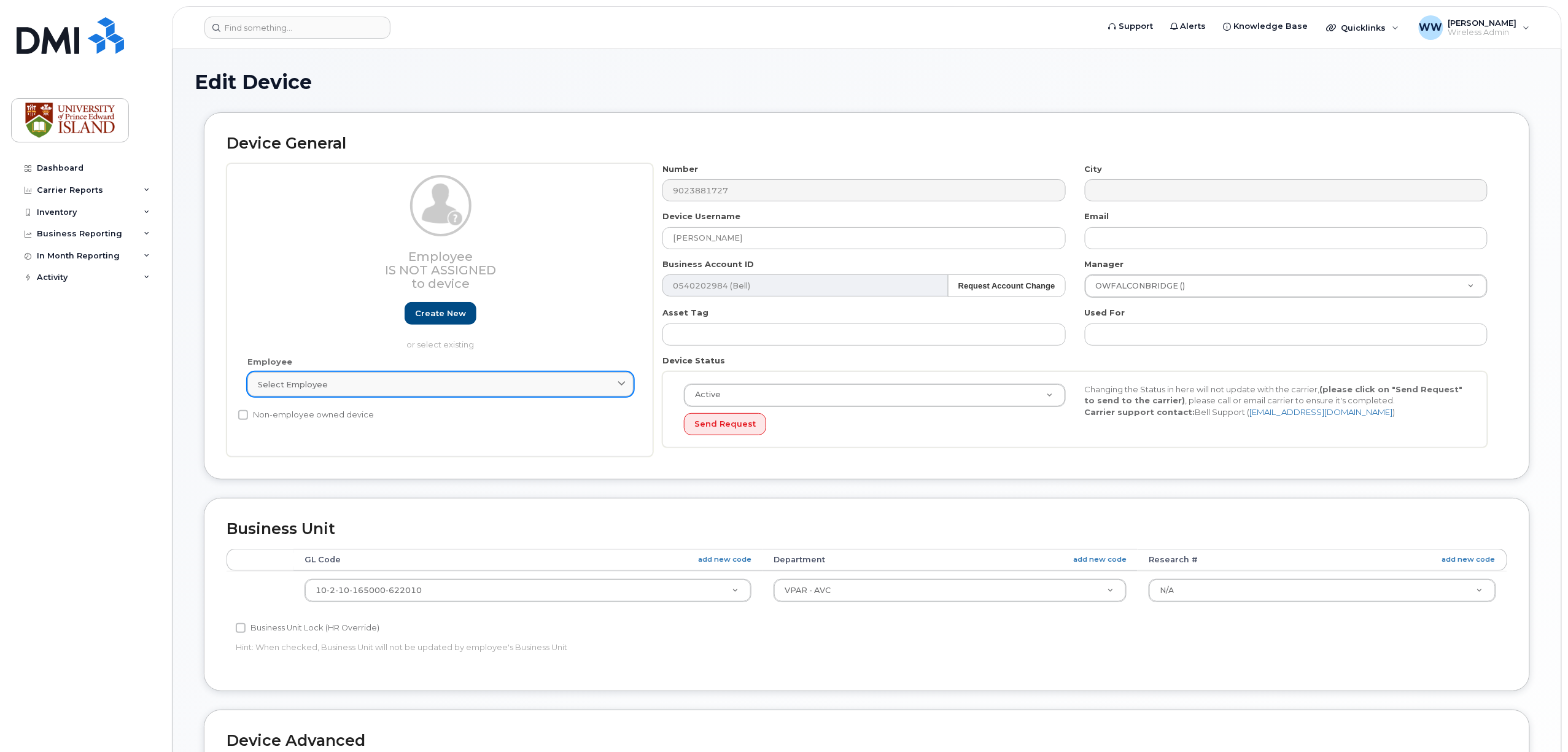
click at [390, 392] on link "Select employee" at bounding box center [440, 384] width 386 height 25
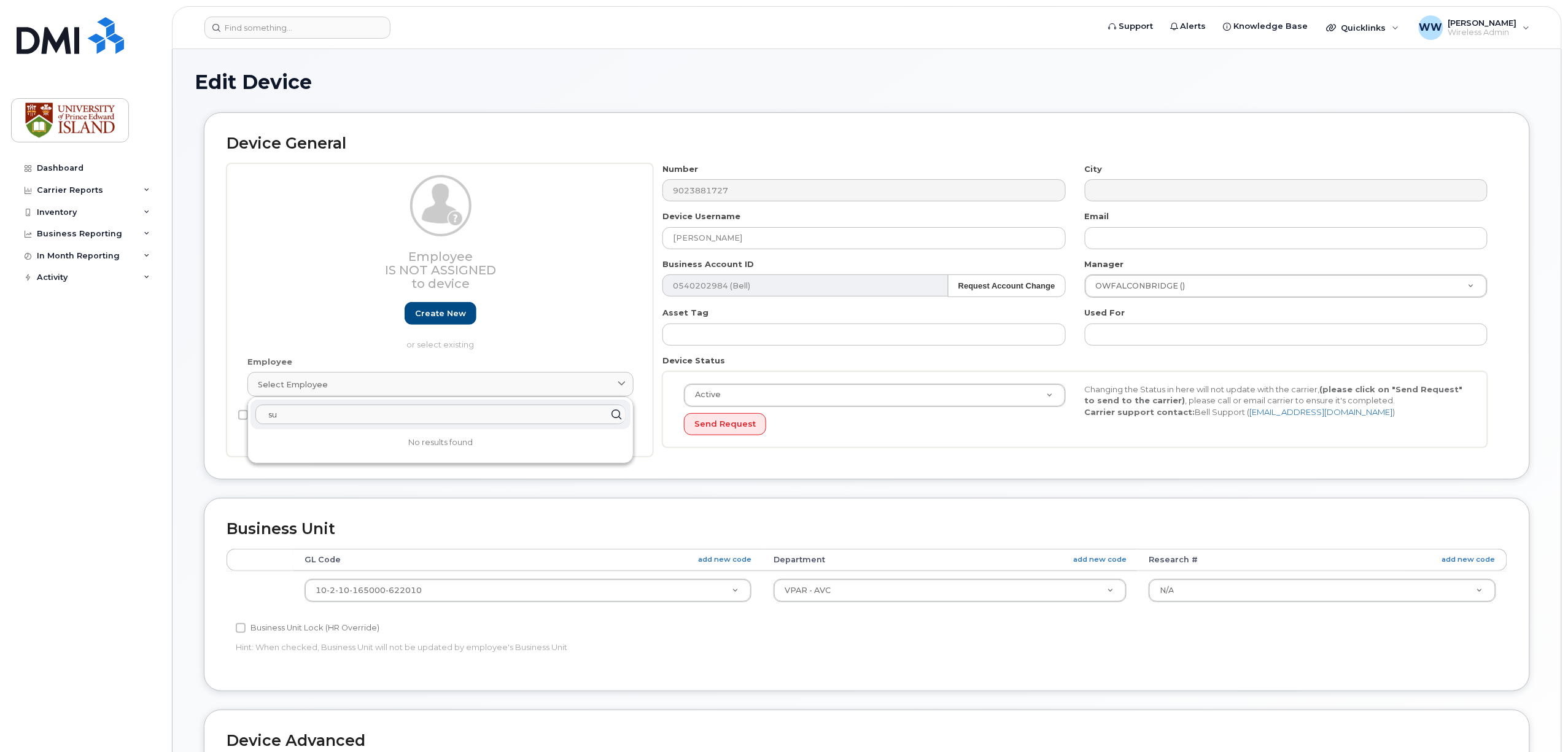
type input "s"
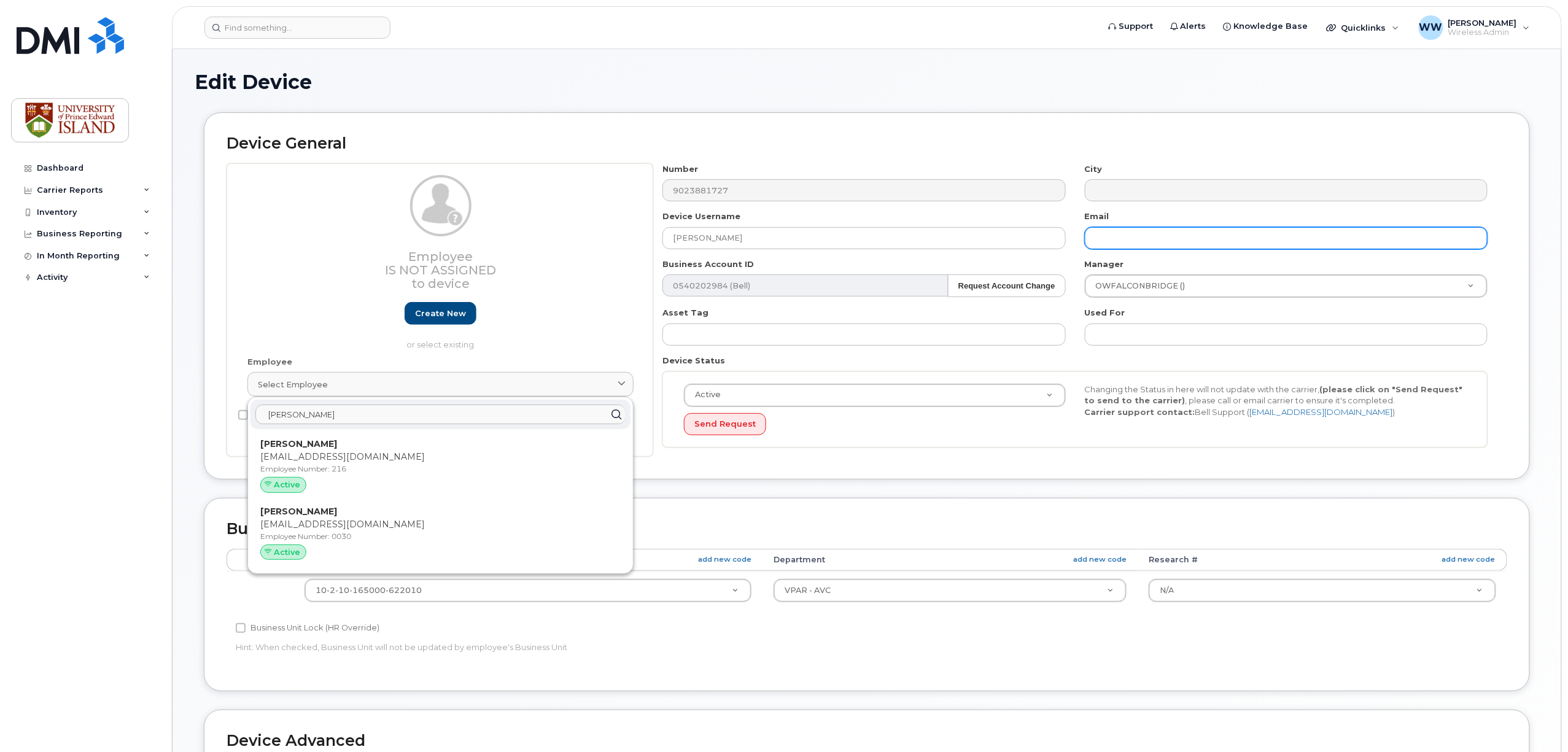
type input "carr"
click at [1142, 237] on input "text" at bounding box center [1286, 238] width 403 height 22
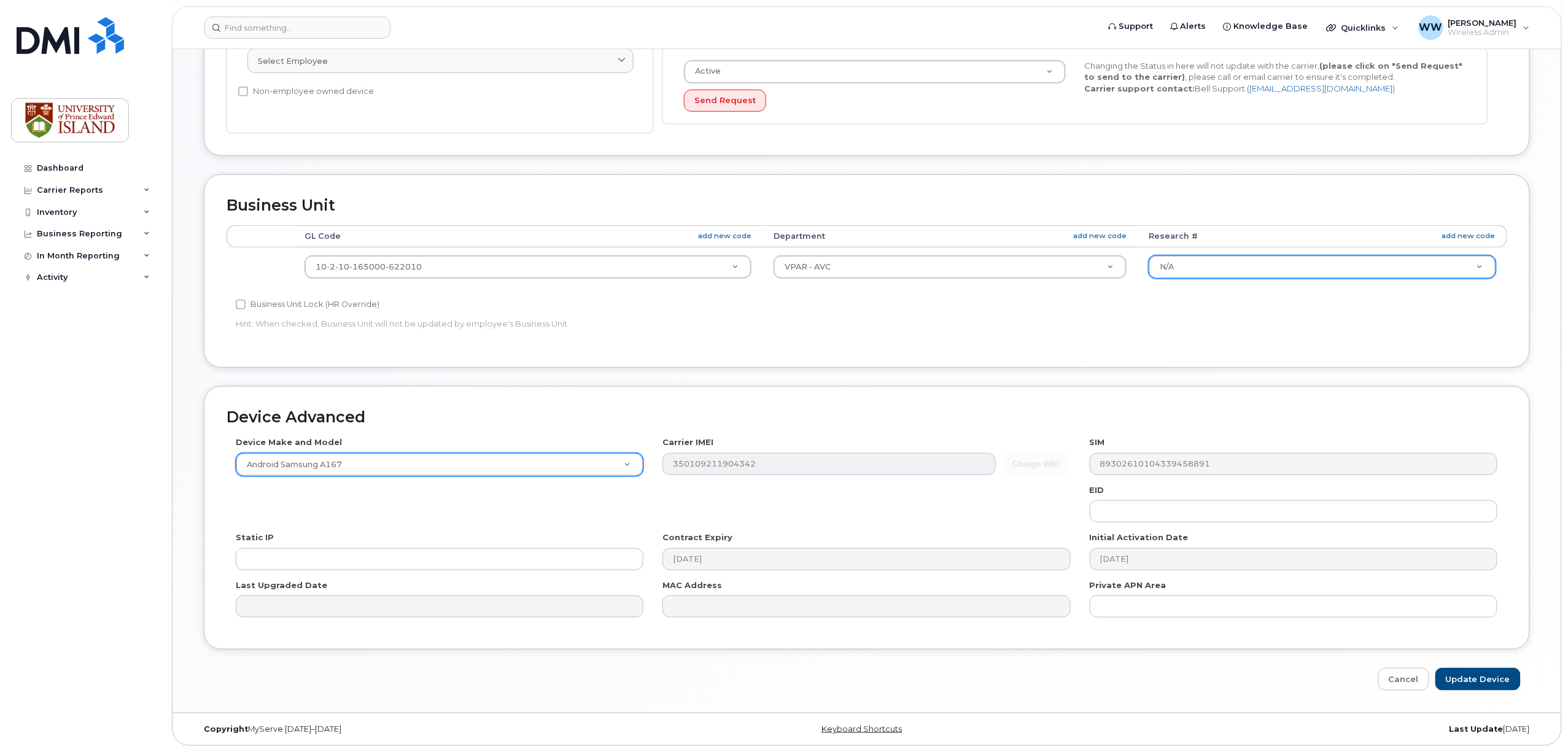
scroll to position [328, 0]
type input "[EMAIL_ADDRESS][DOMAIN_NAME]"
click at [1457, 681] on input "Update Device" at bounding box center [1478, 679] width 85 height 23
type input "Saving..."
